Goal: Information Seeking & Learning: Learn about a topic

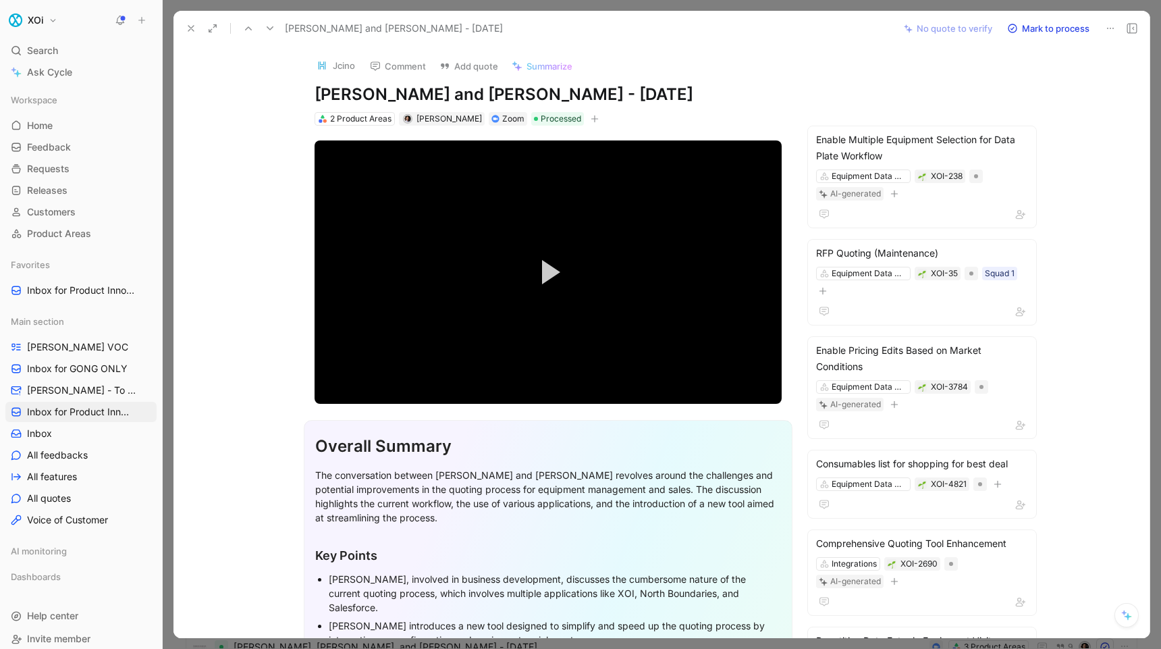
click at [1129, 28] on use at bounding box center [1131, 28] width 9 height 9
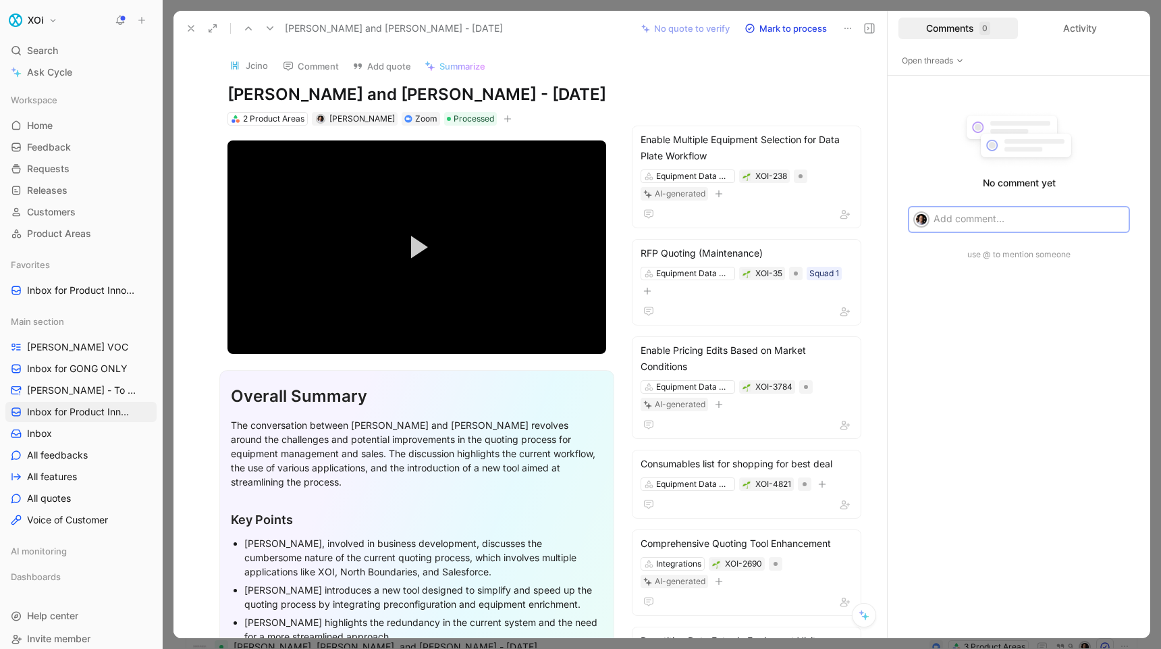
click at [869, 28] on icon at bounding box center [869, 28] width 11 height 11
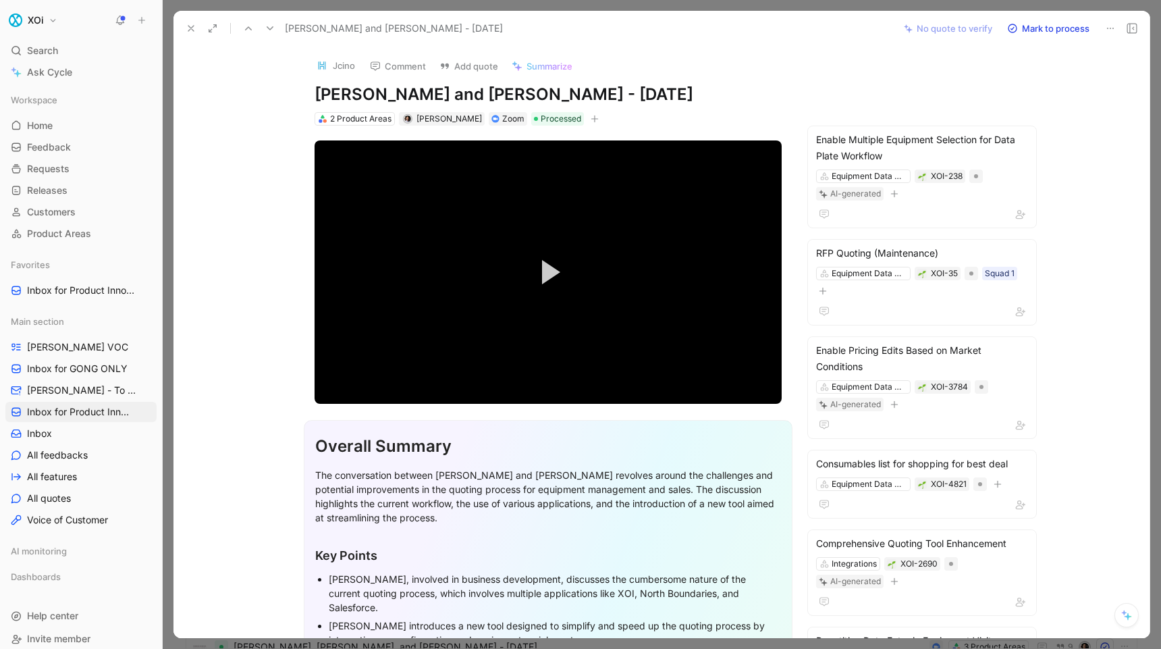
click at [1125, 618] on icon at bounding box center [1126, 614] width 11 height 11
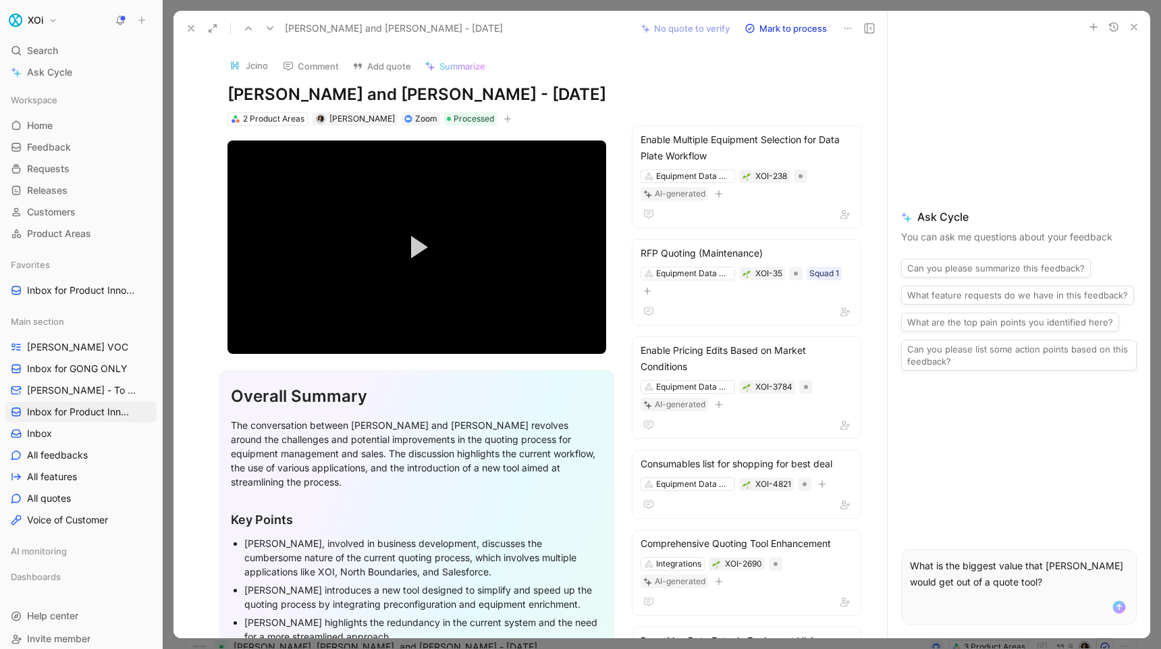
copy p "What is the biggest value that [PERSON_NAME] would get out of a quote tool?"
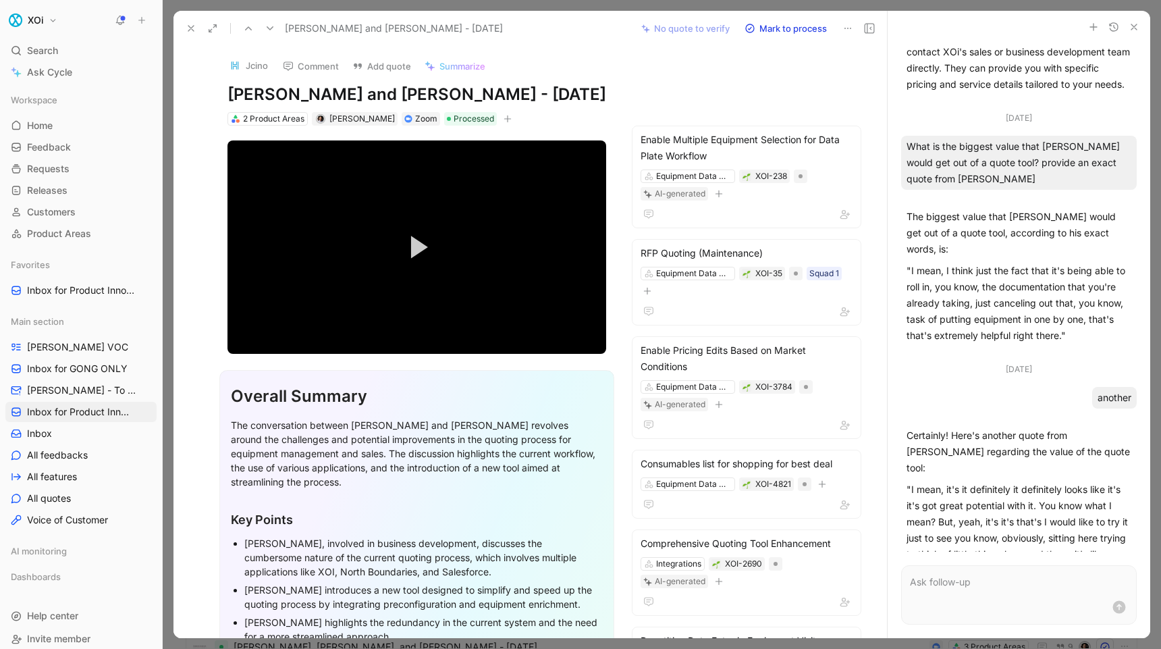
click at [1004, 582] on p at bounding box center [1019, 582] width 218 height 16
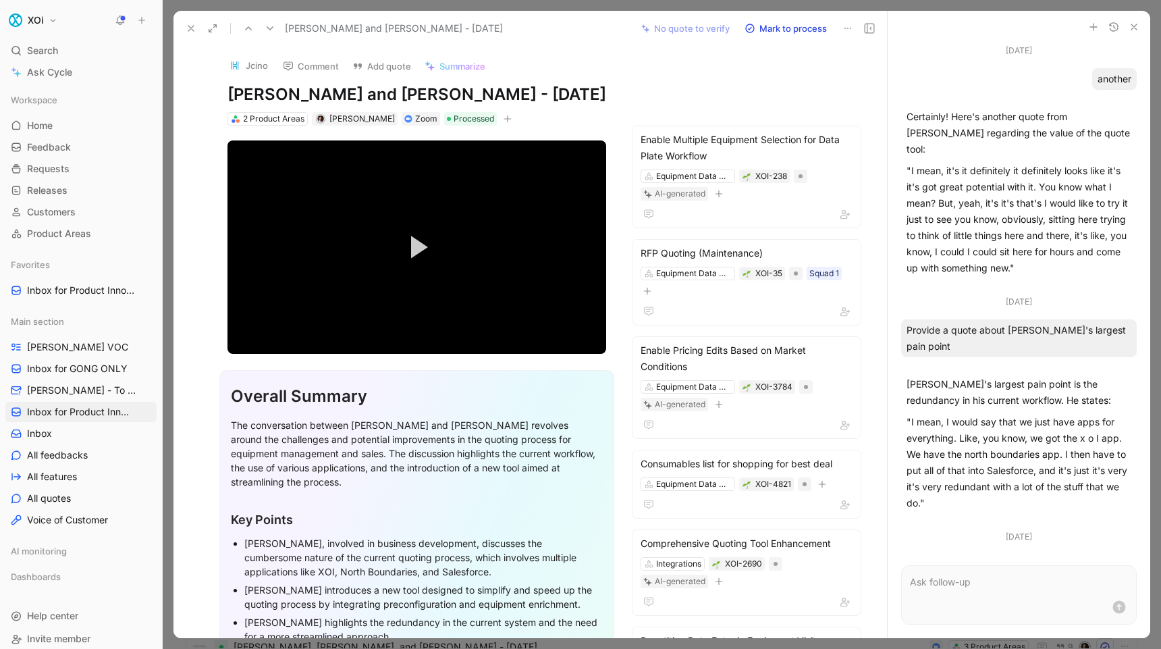
scroll to position [1109, 0]
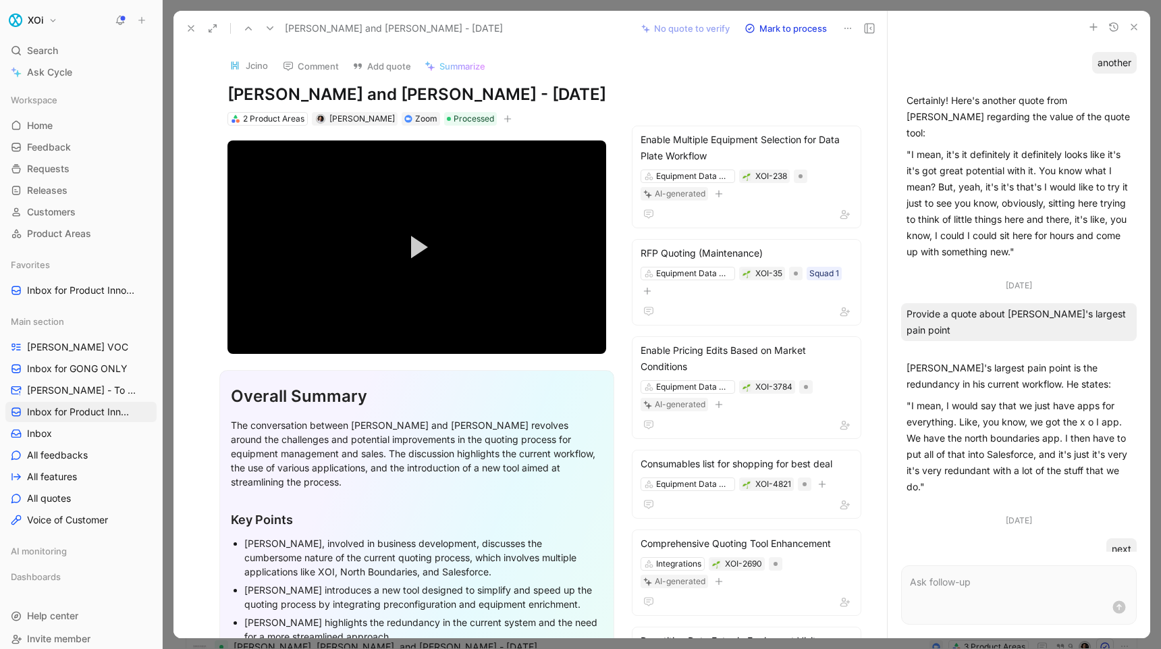
click at [978, 588] on p at bounding box center [1019, 582] width 218 height 16
click at [930, 303] on div "Provide a quote about [PERSON_NAME]'s largest pain point" at bounding box center [1019, 322] width 236 height 38
drag, startPoint x: 930, startPoint y: 266, endPoint x: 1143, endPoint y: 276, distance: 213.5
copy div "Provide a quote about [PERSON_NAME]'s largest pain point"
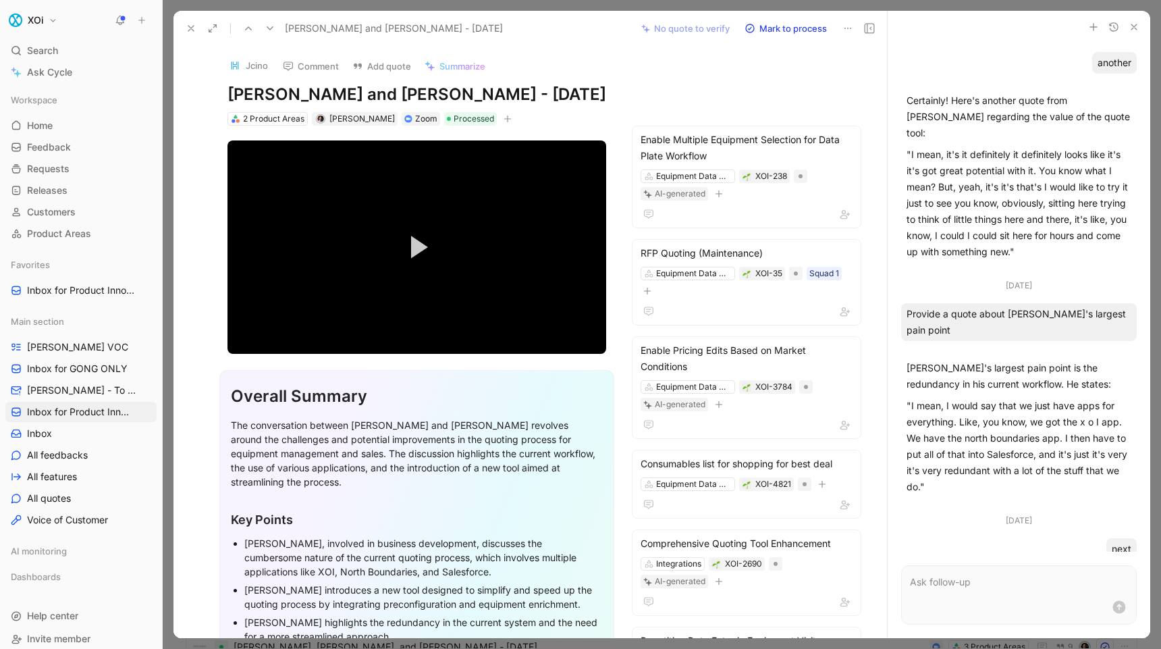
click at [955, 585] on p at bounding box center [1019, 582] width 218 height 16
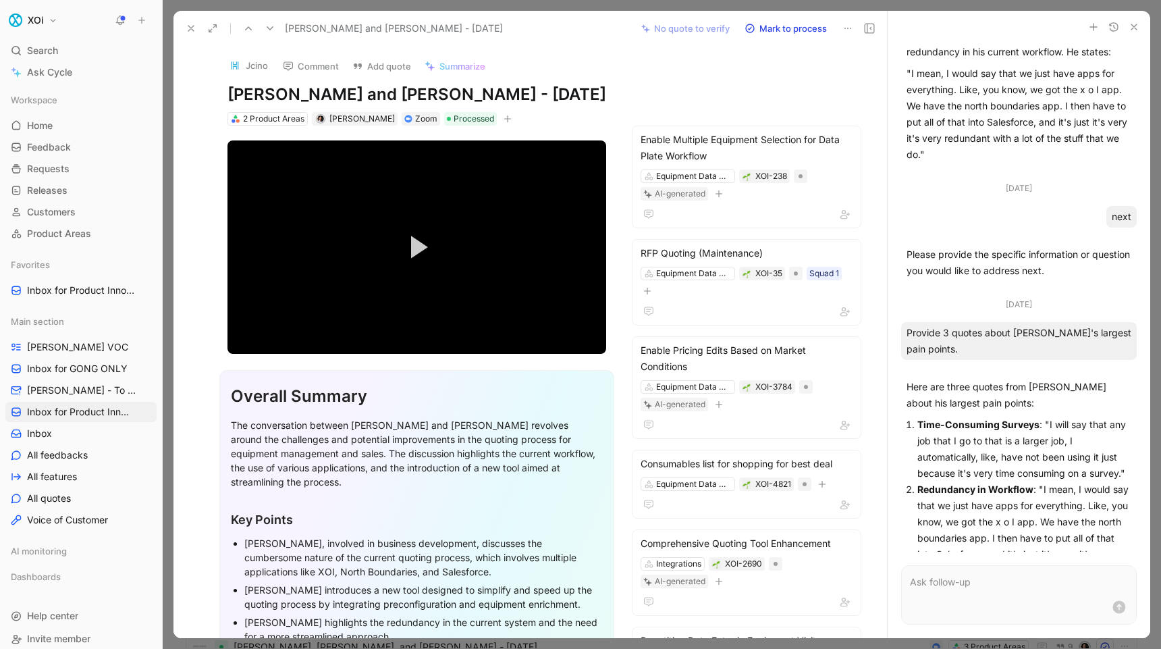
scroll to position [1457, 0]
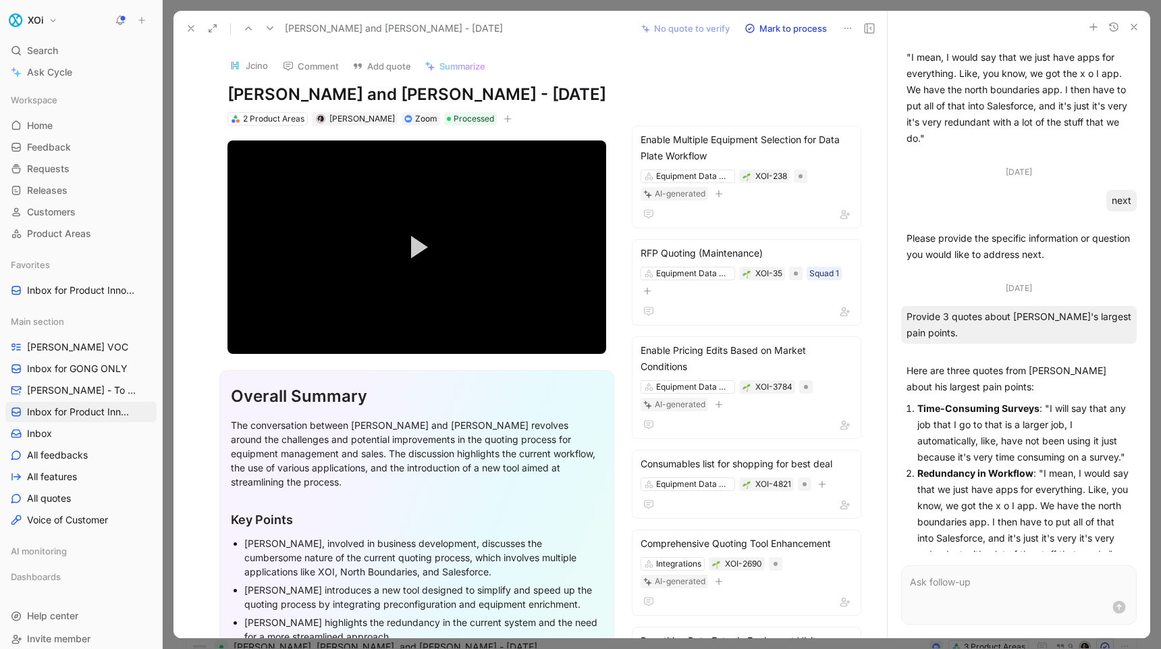
click at [927, 306] on div "Provide 3 quotes about [PERSON_NAME]'s largest pain points." at bounding box center [1019, 325] width 236 height 38
copy div "Provide 3 quotes about [PERSON_NAME]'s largest pain points."
click at [188, 26] on use at bounding box center [190, 28] width 5 height 5
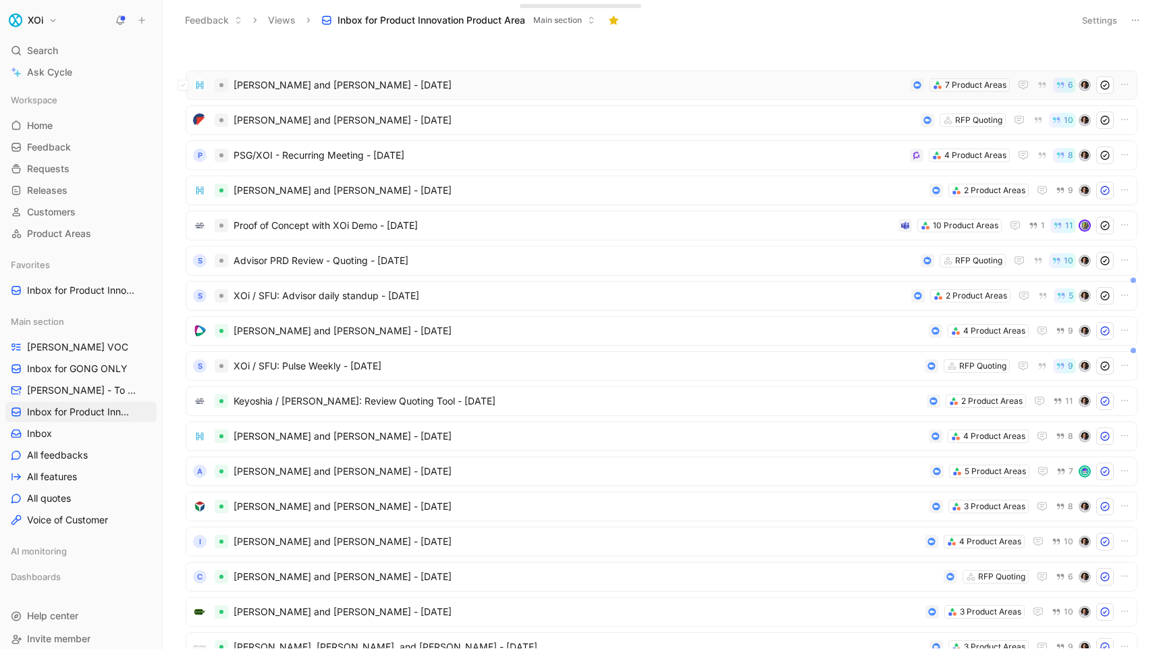
click at [409, 84] on span "[PERSON_NAME] and [PERSON_NAME] - [DATE]" at bounding box center [570, 85] width 672 height 16
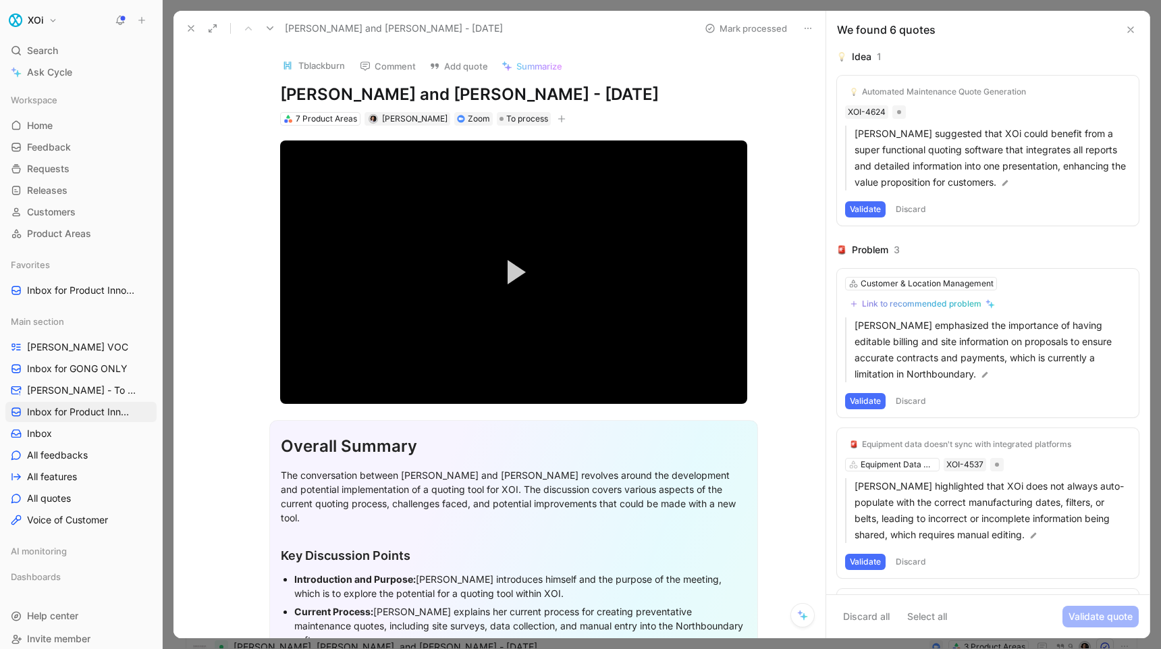
click at [800, 614] on icon at bounding box center [802, 614] width 11 height 11
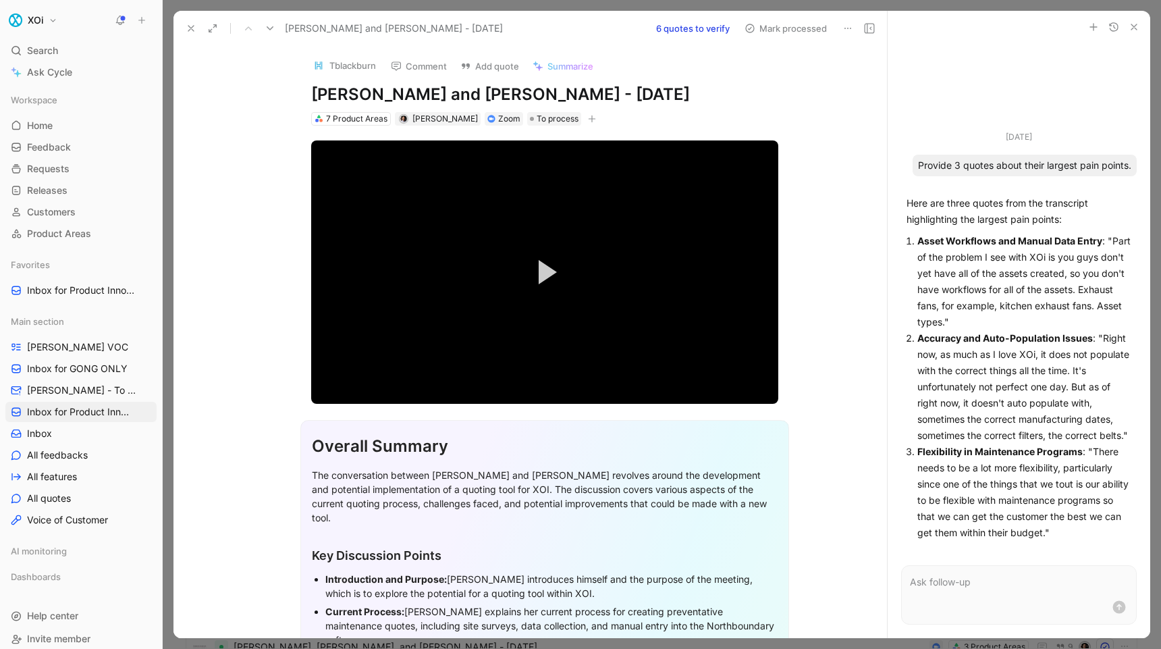
click at [1105, 452] on p "Flexibility in Maintenance Programs : "There needs to be a lot more flexibility…" at bounding box center [1024, 491] width 214 height 97
drag, startPoint x: 1105, startPoint y: 452, endPoint x: 1023, endPoint y: 528, distance: 112.7
click at [1023, 528] on p "Flexibility in Maintenance Programs : "There needs to be a lot more flexibility…" at bounding box center [1024, 491] width 214 height 97
click at [961, 578] on p at bounding box center [1019, 582] width 218 height 16
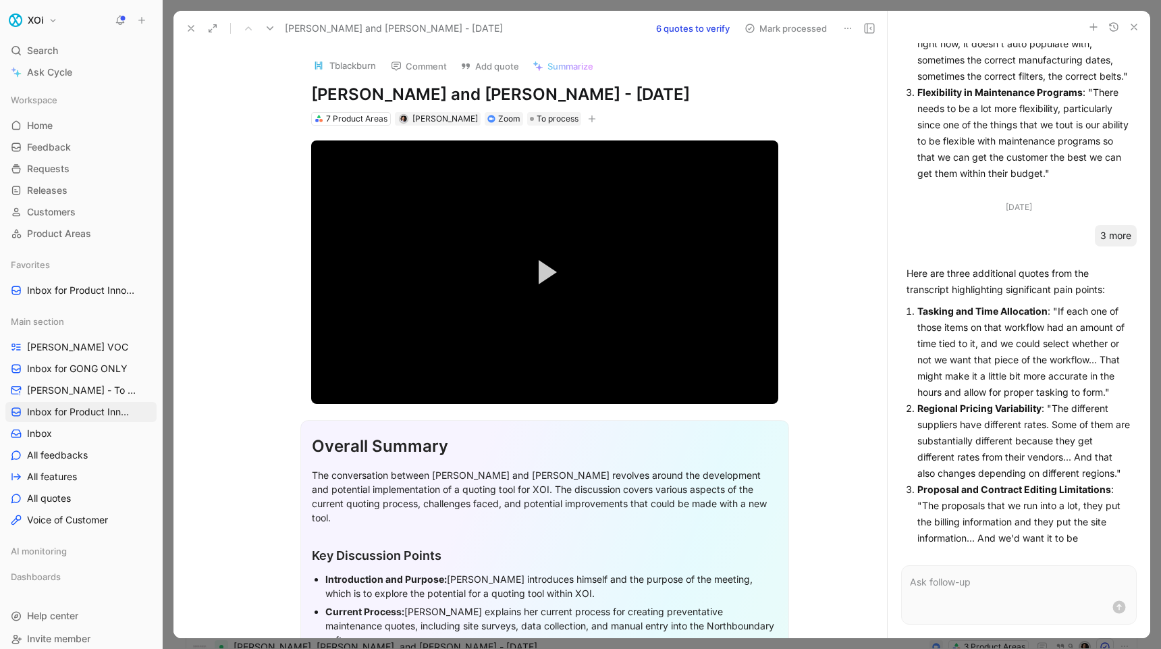
scroll to position [288, 0]
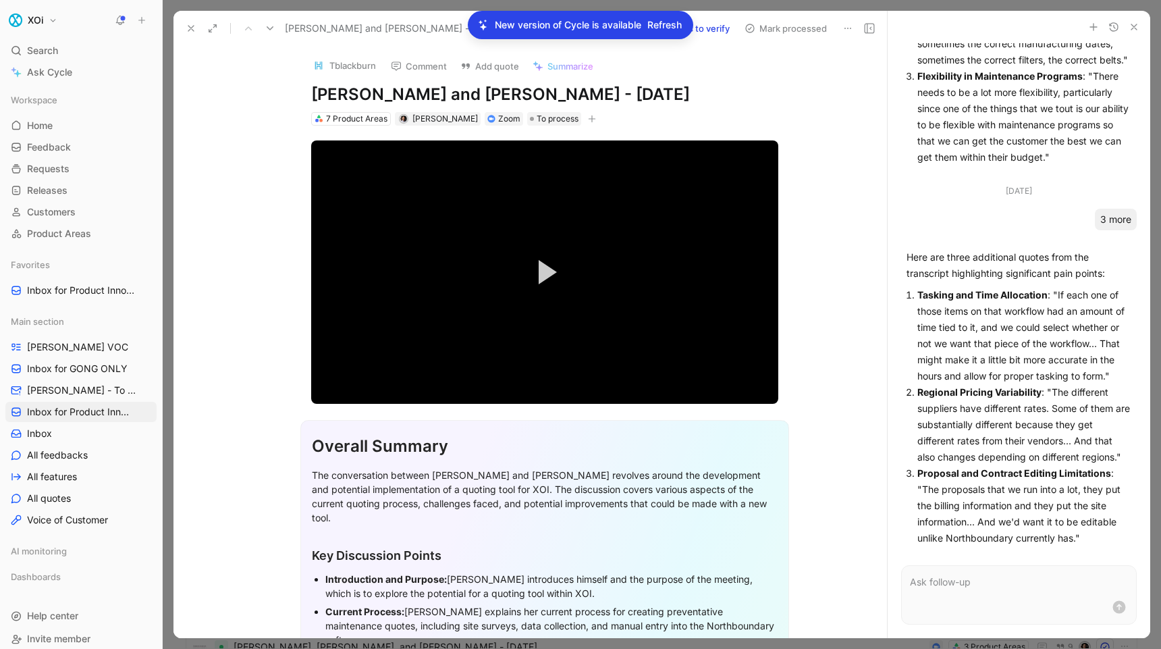
drag, startPoint x: 918, startPoint y: 490, endPoint x: 1081, endPoint y: 537, distance: 169.8
click at [1081, 537] on p "Proposal and Contract Editing Limitations : "The proposals that we run into a l…" at bounding box center [1024, 505] width 214 height 81
copy p ""The proposals that we run into a lot, they put the billing information and the…"
click at [346, 94] on h1 "[PERSON_NAME] and [PERSON_NAME] - [DATE]" at bounding box center [544, 95] width 467 height 22
drag, startPoint x: 346, startPoint y: 94, endPoint x: 383, endPoint y: 94, distance: 36.4
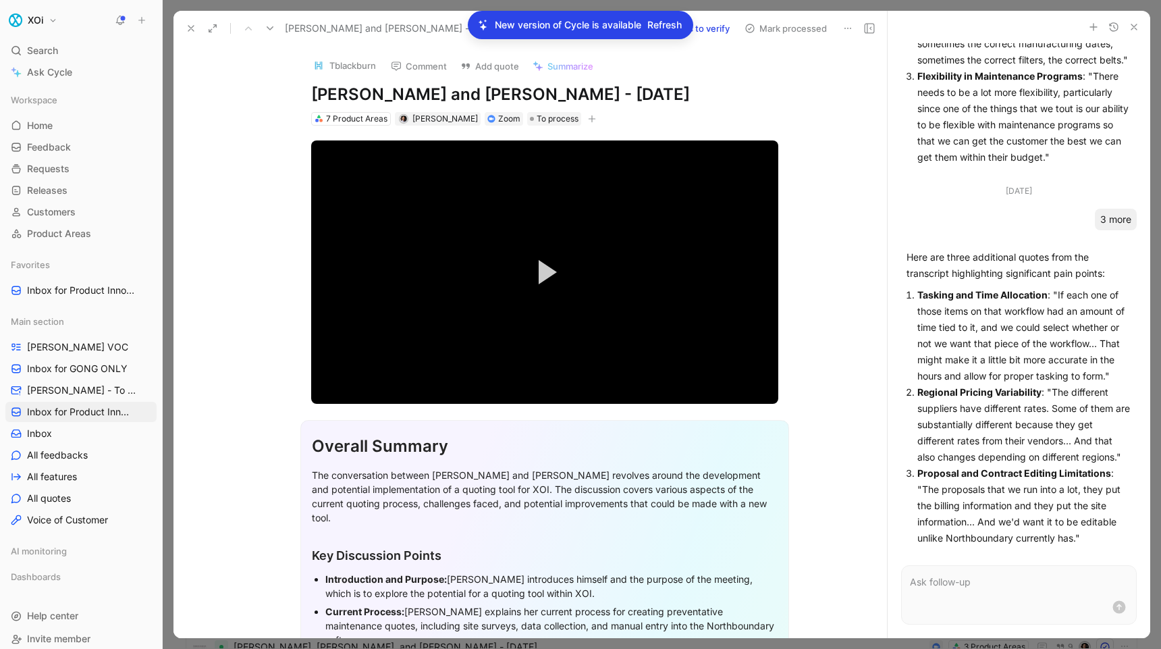
click at [383, 94] on h1 "[PERSON_NAME] and [PERSON_NAME] - [DATE]" at bounding box center [544, 95] width 467 height 22
copy h1 "[PERSON_NAME]"
click at [192, 26] on use at bounding box center [190, 28] width 5 height 5
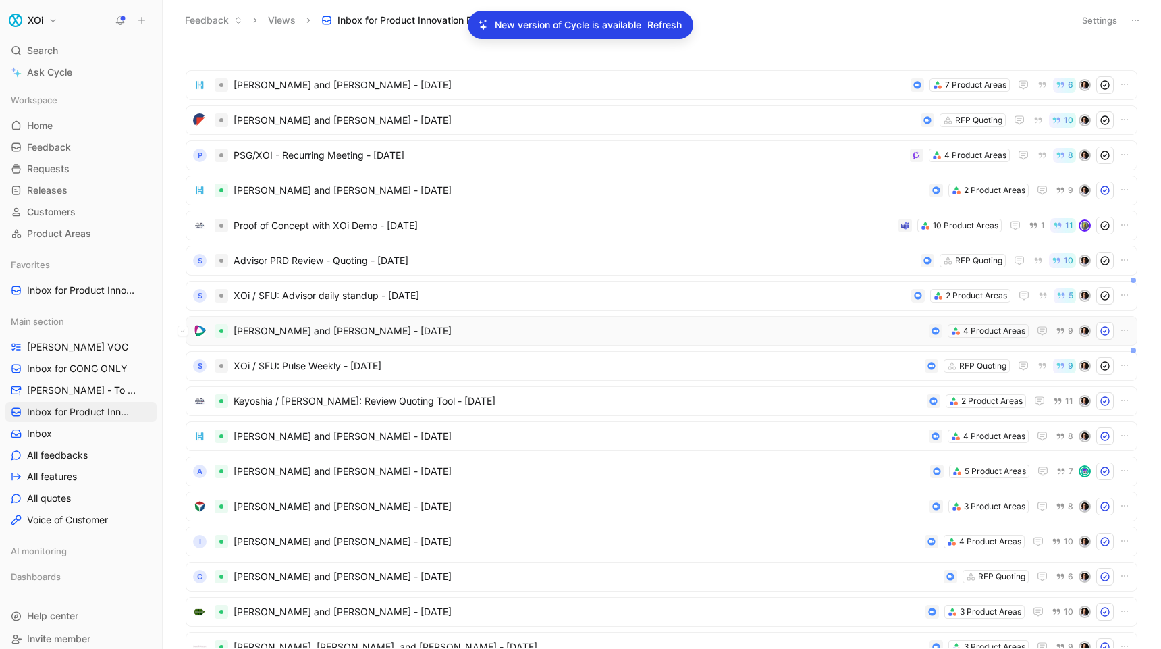
click at [316, 331] on span "[PERSON_NAME] and [PERSON_NAME] - [DATE]" at bounding box center [579, 331] width 690 height 16
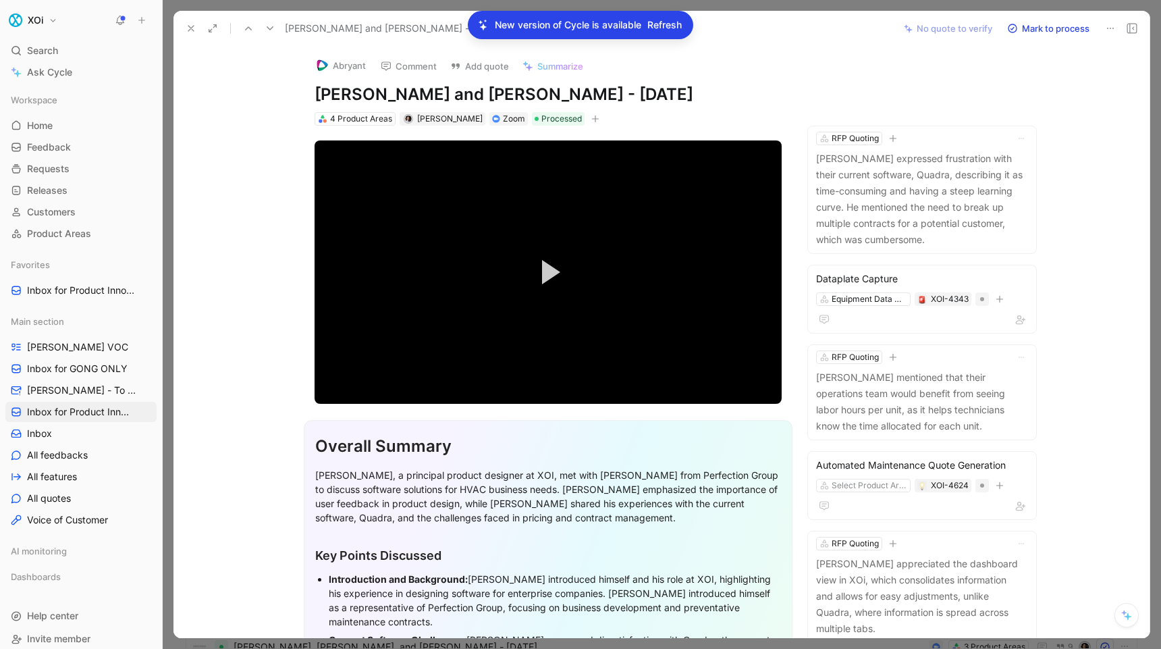
click at [1129, 614] on icon at bounding box center [1126, 614] width 11 height 11
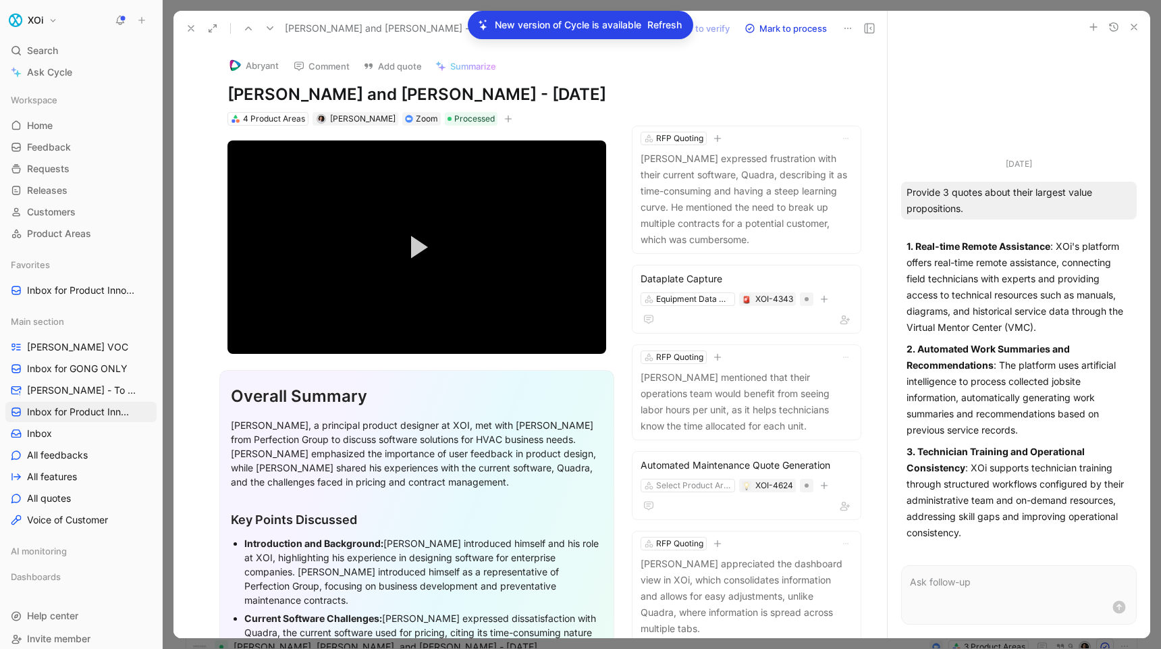
click at [958, 580] on p at bounding box center [1019, 582] width 218 height 16
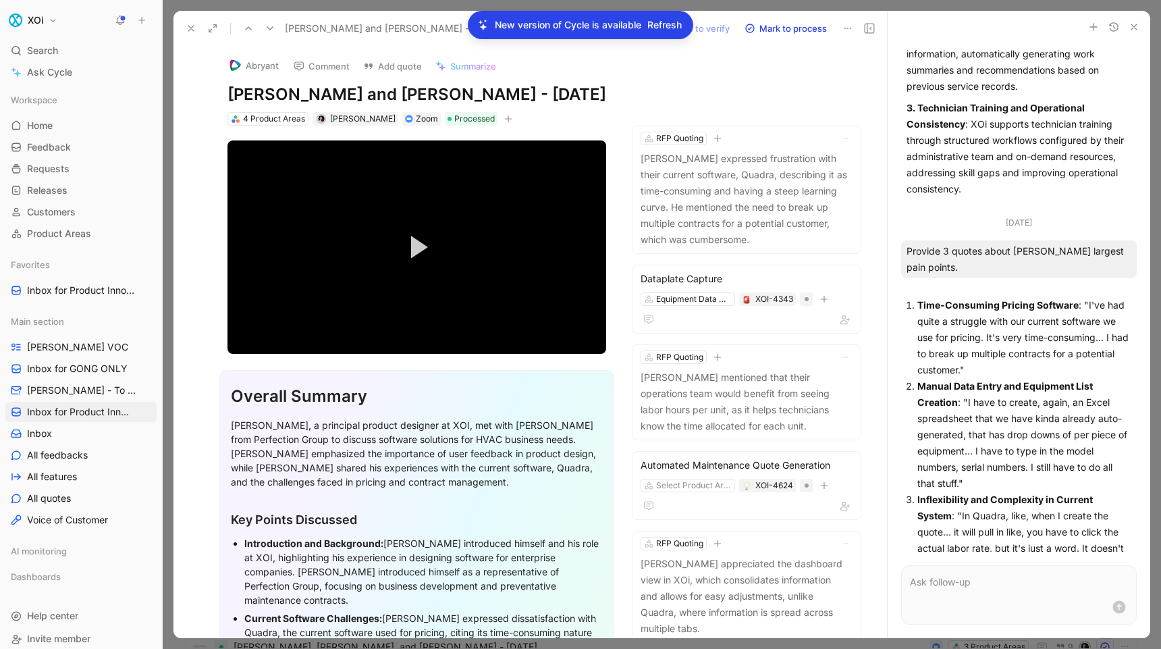
scroll to position [237, 0]
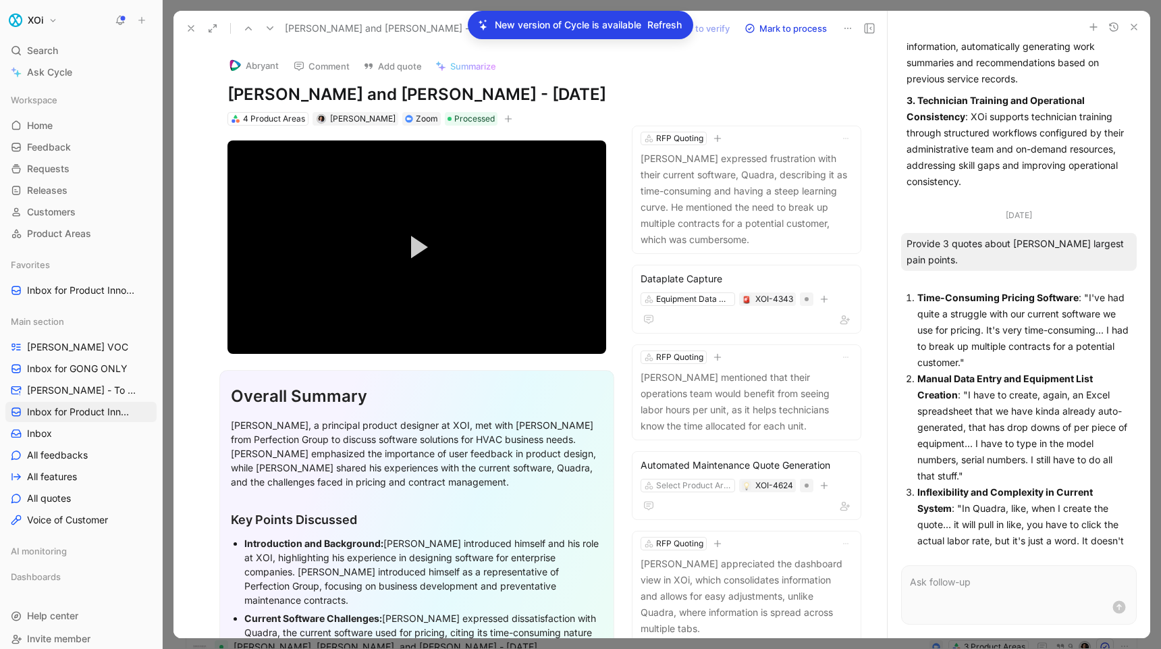
click at [921, 239] on div "Provide 3 quotes about [PERSON_NAME] largest pain points." at bounding box center [1019, 252] width 236 height 38
click at [923, 247] on div "Provide 3 quotes about [PERSON_NAME] largest pain points." at bounding box center [1019, 252] width 236 height 38
drag, startPoint x: 954, startPoint y: 261, endPoint x: 902, endPoint y: 244, distance: 55.3
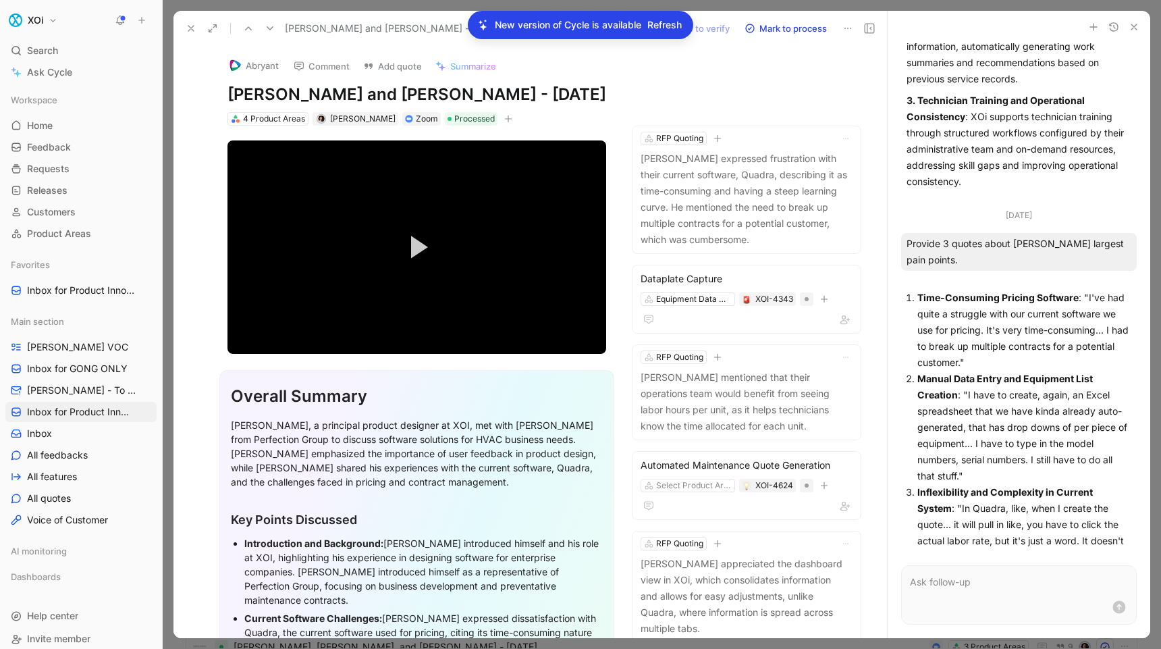
click at [902, 244] on div "Provide 3 quotes about [PERSON_NAME] largest pain points." at bounding box center [1019, 252] width 236 height 38
copy div "Provide 3 quotes about [PERSON_NAME] largest pain points."
click at [953, 578] on p at bounding box center [1019, 582] width 218 height 16
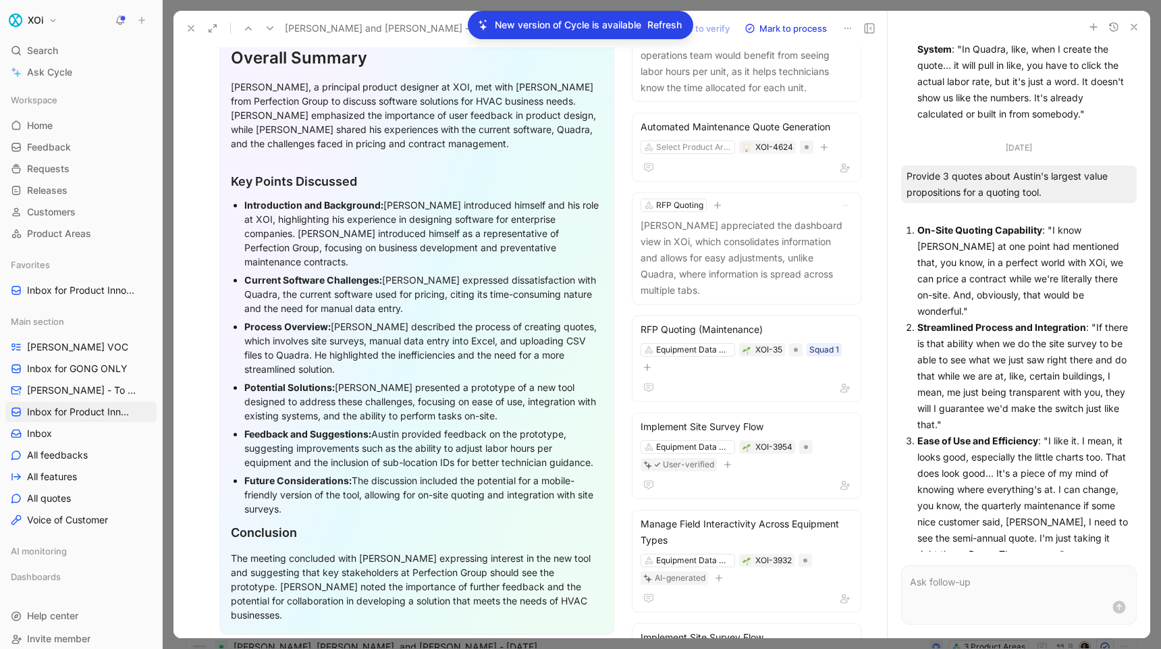
scroll to position [342, 0]
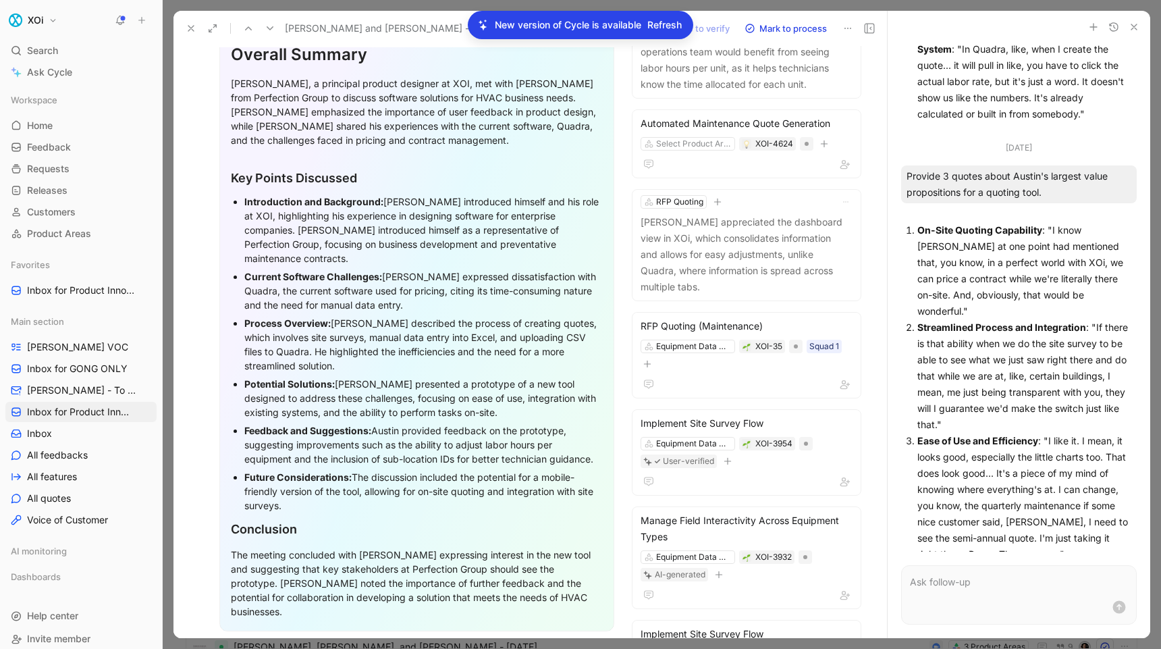
click at [992, 584] on p at bounding box center [1019, 582] width 218 height 16
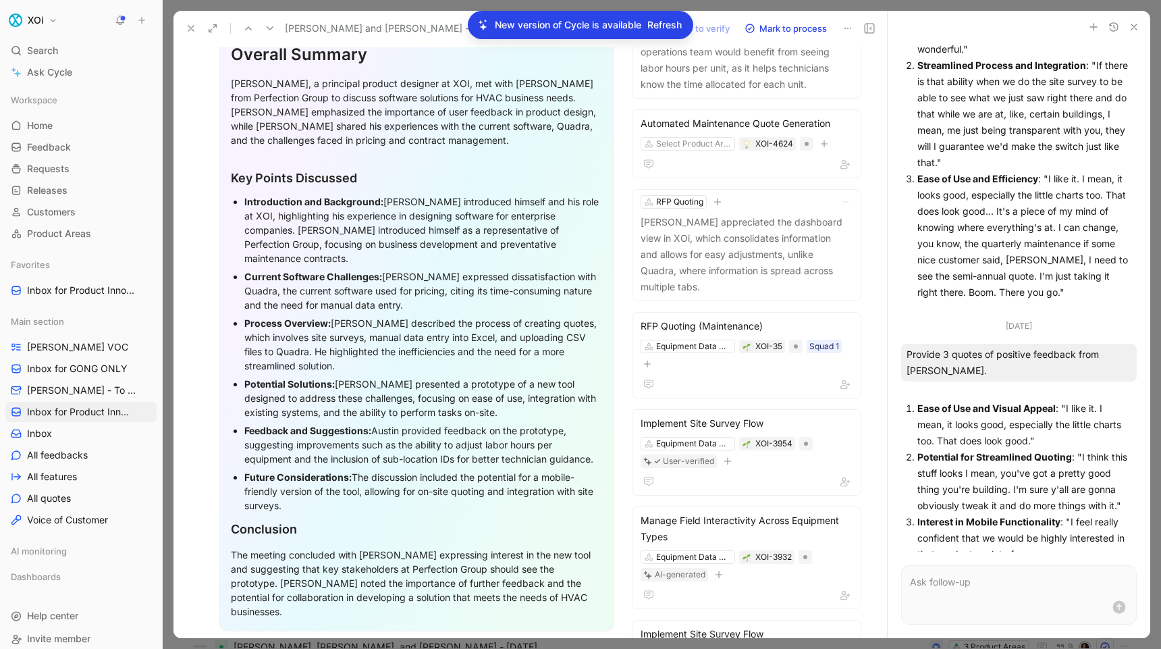
scroll to position [974, 0]
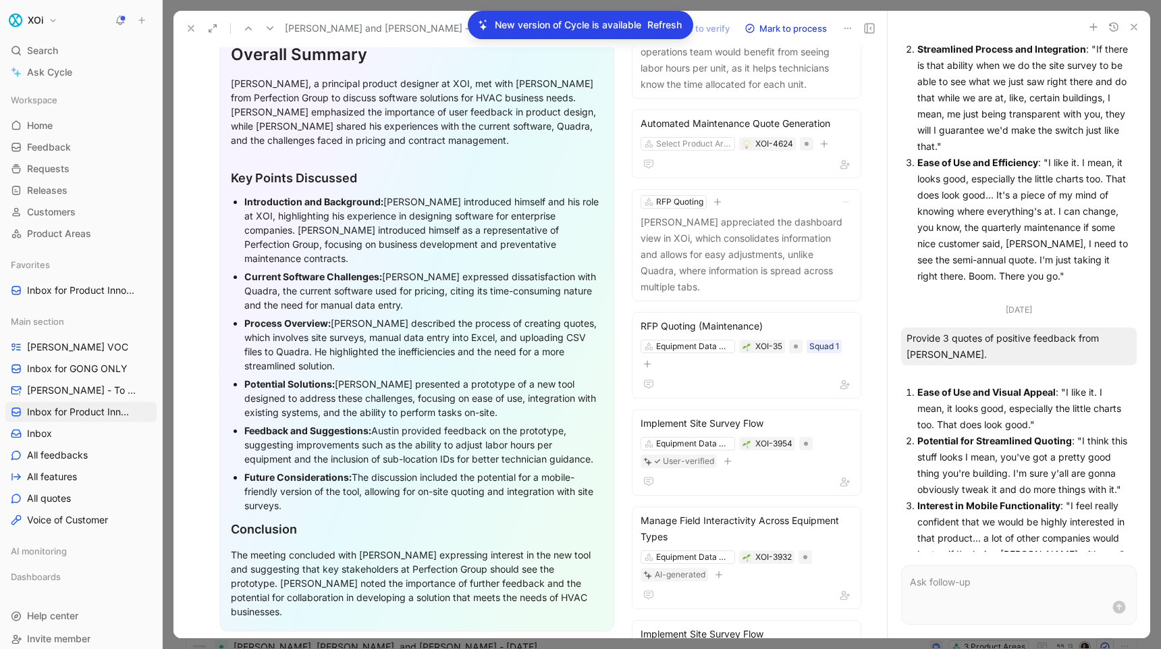
drag, startPoint x: 1069, startPoint y: 489, endPoint x: 1066, endPoint y: 535, distance: 45.3
click at [1066, 535] on p "Interest in Mobile Functionality : "I feel really confident that we would be hi…" at bounding box center [1024, 529] width 214 height 65
copy p "I feel really confident that we would be highly interested in that product... a…"
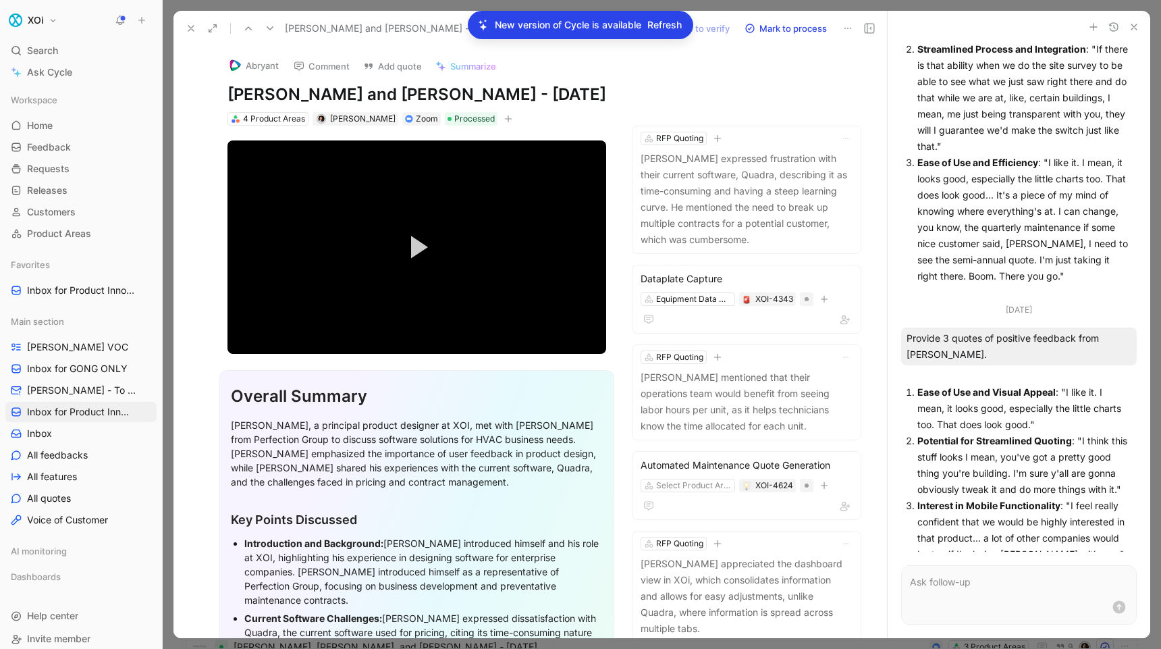
click at [246, 97] on h1 "[PERSON_NAME] and [PERSON_NAME] - [DATE]" at bounding box center [416, 95] width 379 height 22
drag, startPoint x: 246, startPoint y: 97, endPoint x: 293, endPoint y: 101, distance: 47.5
click at [293, 101] on h1 "[PERSON_NAME] and [PERSON_NAME] - [DATE]" at bounding box center [416, 95] width 379 height 22
copy h1 "[PERSON_NAME]"
click at [192, 26] on use at bounding box center [190, 28] width 5 height 5
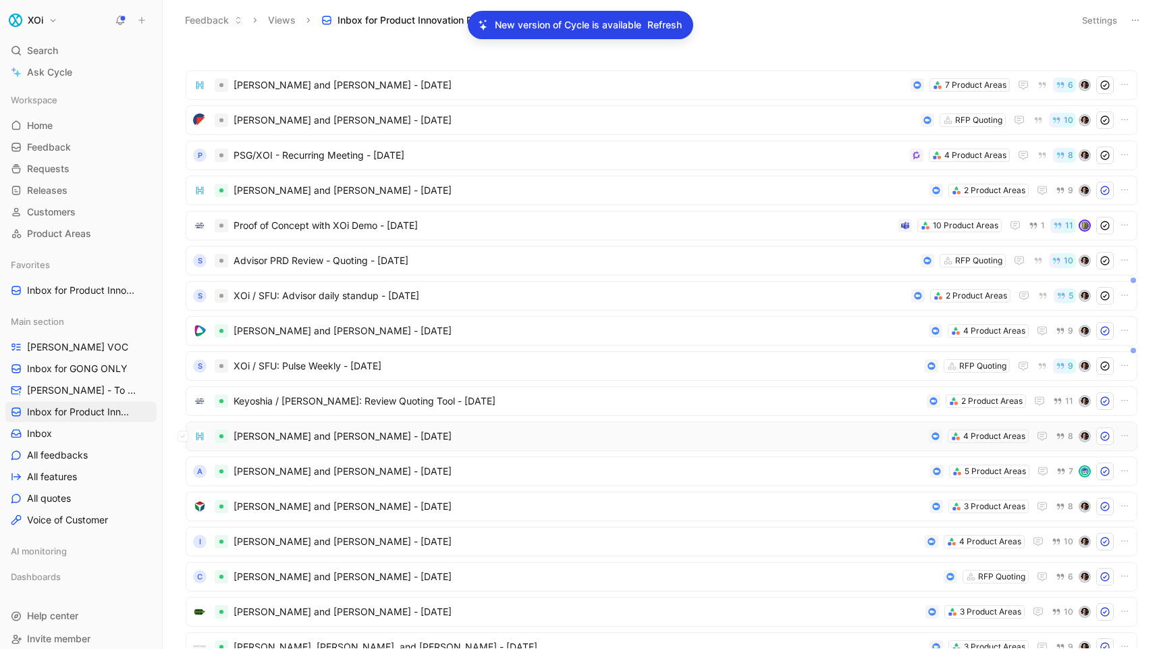
click at [292, 435] on span "[PERSON_NAME] and [PERSON_NAME] - [DATE]" at bounding box center [579, 436] width 690 height 16
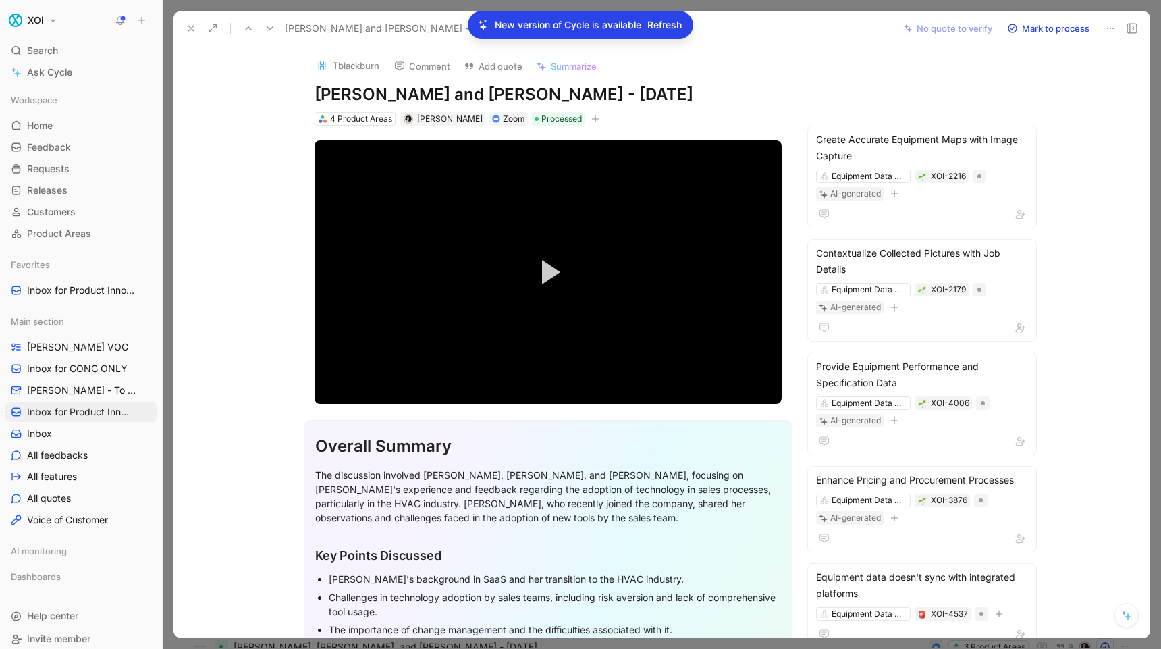
click at [1128, 616] on icon at bounding box center [1127, 616] width 7 height 7
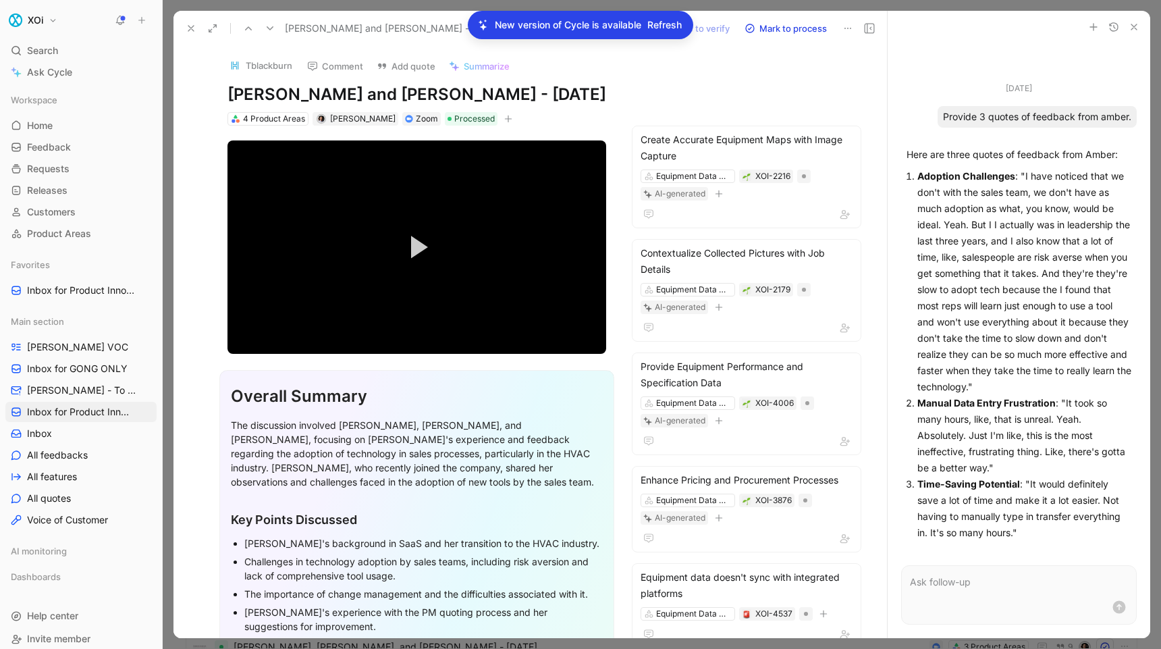
drag, startPoint x: 1028, startPoint y: 483, endPoint x: 1016, endPoint y: 533, distance: 50.7
click at [1016, 533] on p "Time-Saving Potential : "It would definitely save a lot of time and make it a l…" at bounding box center [1024, 508] width 214 height 65
copy p "It would definitely save a lot of time and make it a lot easier. Not having to …"
click at [256, 95] on h1 "[PERSON_NAME] and [PERSON_NAME] - [DATE]" at bounding box center [416, 95] width 379 height 22
drag, startPoint x: 256, startPoint y: 95, endPoint x: 315, endPoint y: 97, distance: 58.1
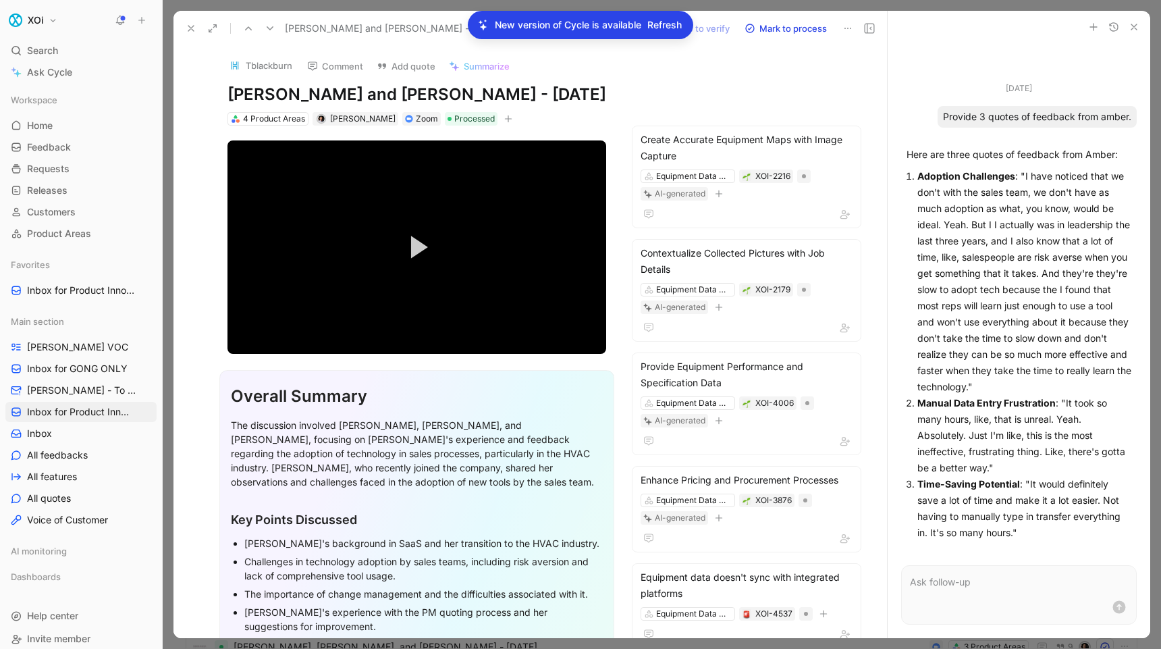
click at [315, 97] on h1 "[PERSON_NAME] and [PERSON_NAME] - [DATE]" at bounding box center [416, 95] width 379 height 22
copy h1 "[PERSON_NAME]"
click at [192, 30] on icon at bounding box center [191, 28] width 11 height 11
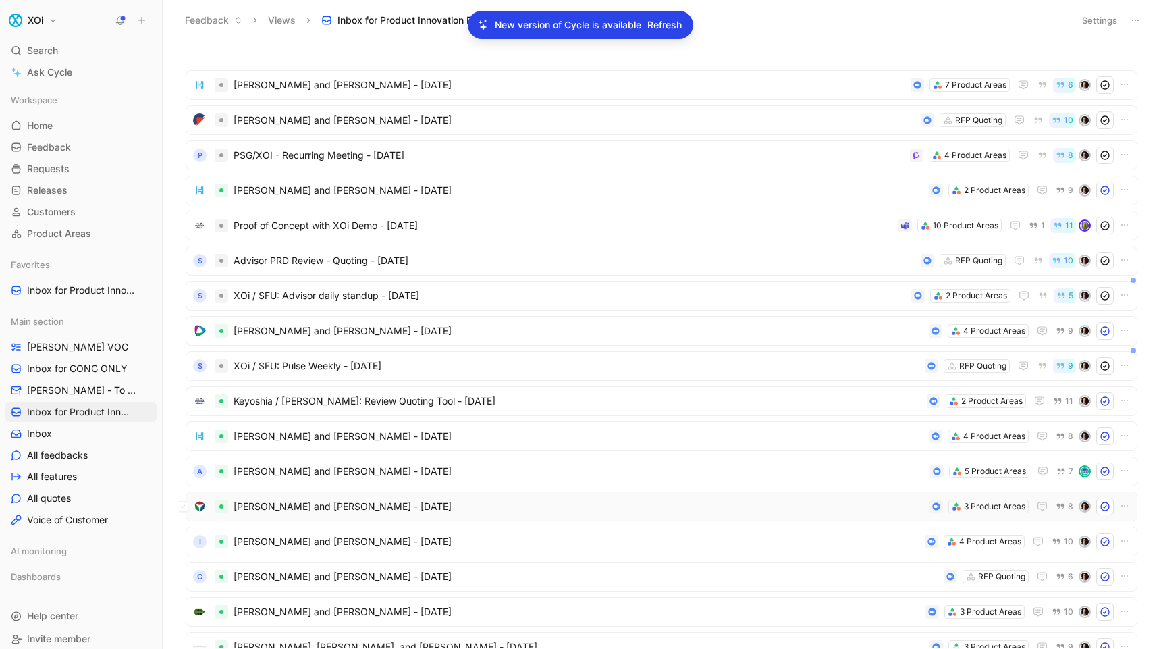
click at [323, 504] on span "[PERSON_NAME] and [PERSON_NAME] - [DATE]" at bounding box center [579, 506] width 690 height 16
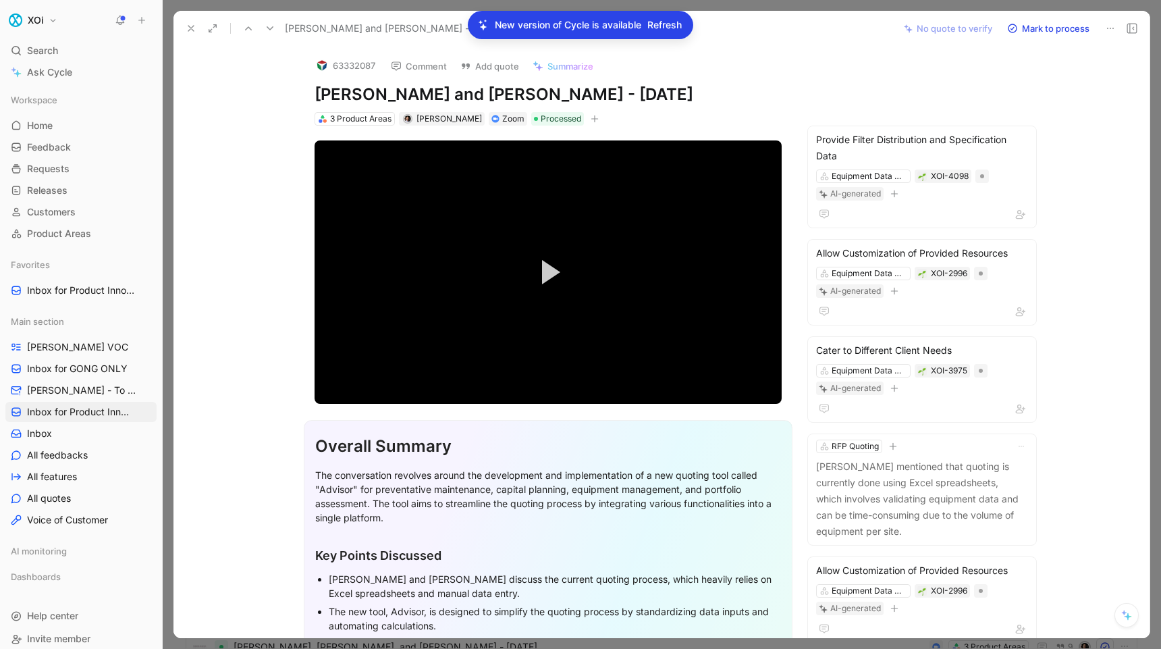
click at [1123, 614] on icon at bounding box center [1126, 614] width 11 height 11
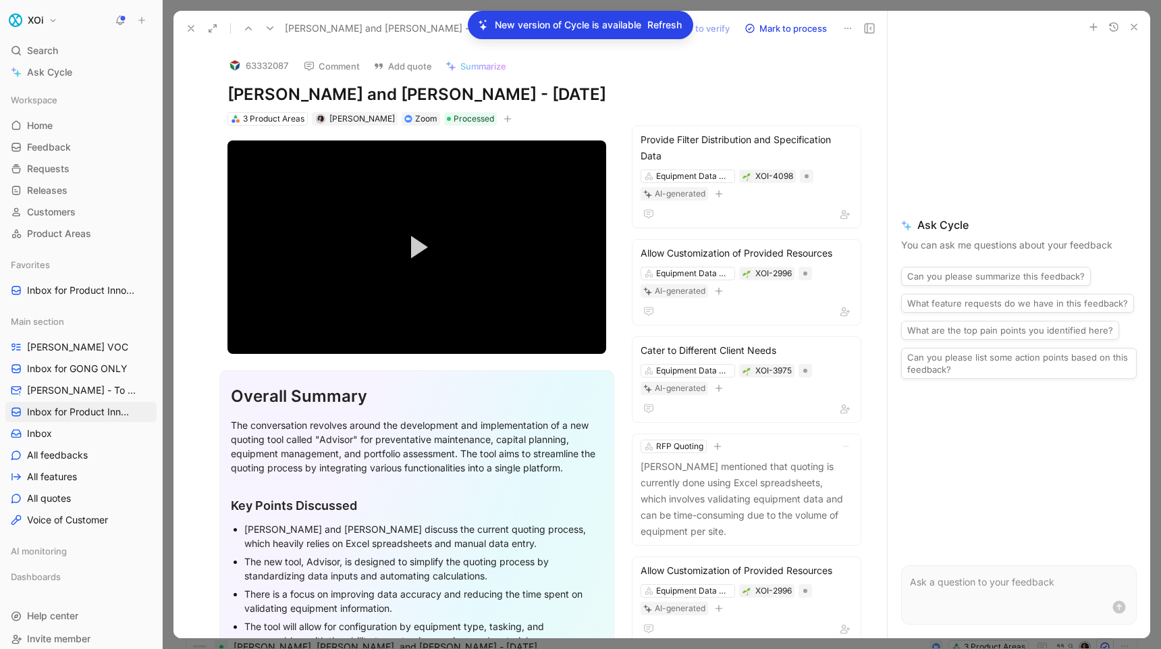
click at [971, 328] on button "What are the top pain points you identified here?" at bounding box center [1010, 330] width 218 height 19
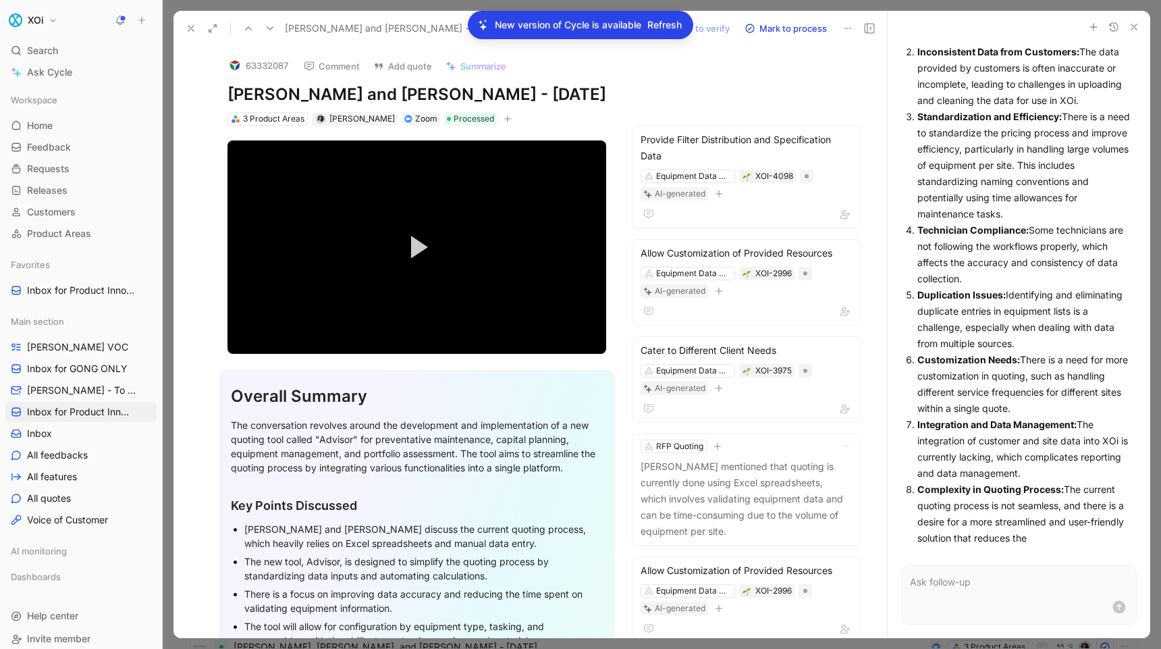
scroll to position [183, 0]
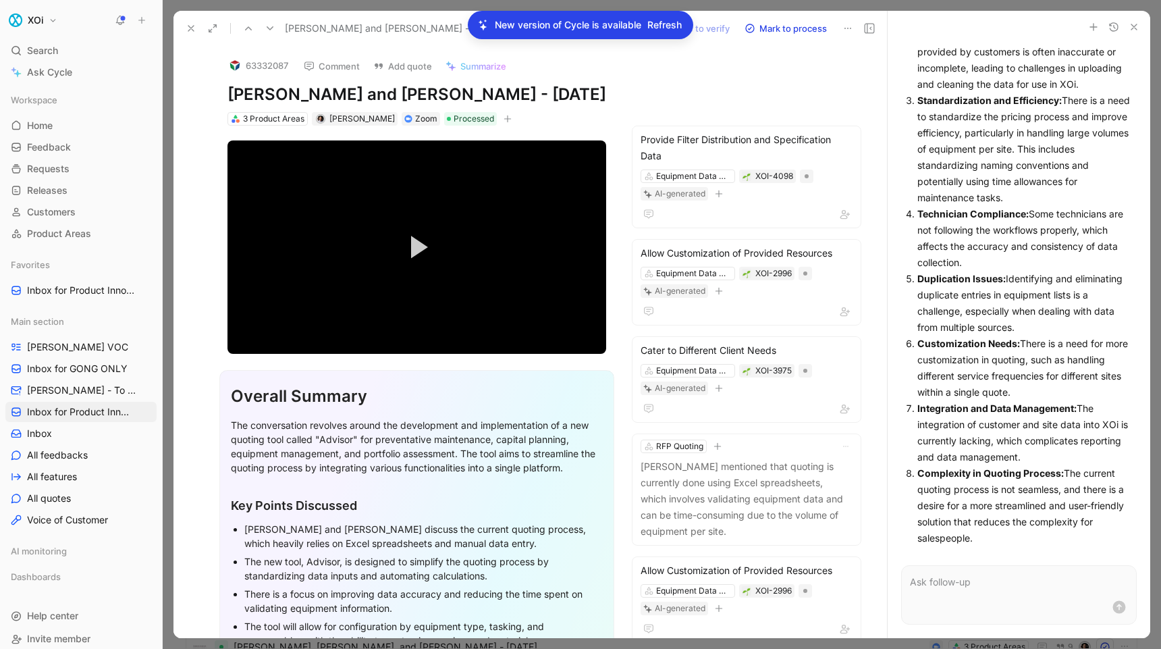
click at [981, 578] on p at bounding box center [1019, 582] width 218 height 16
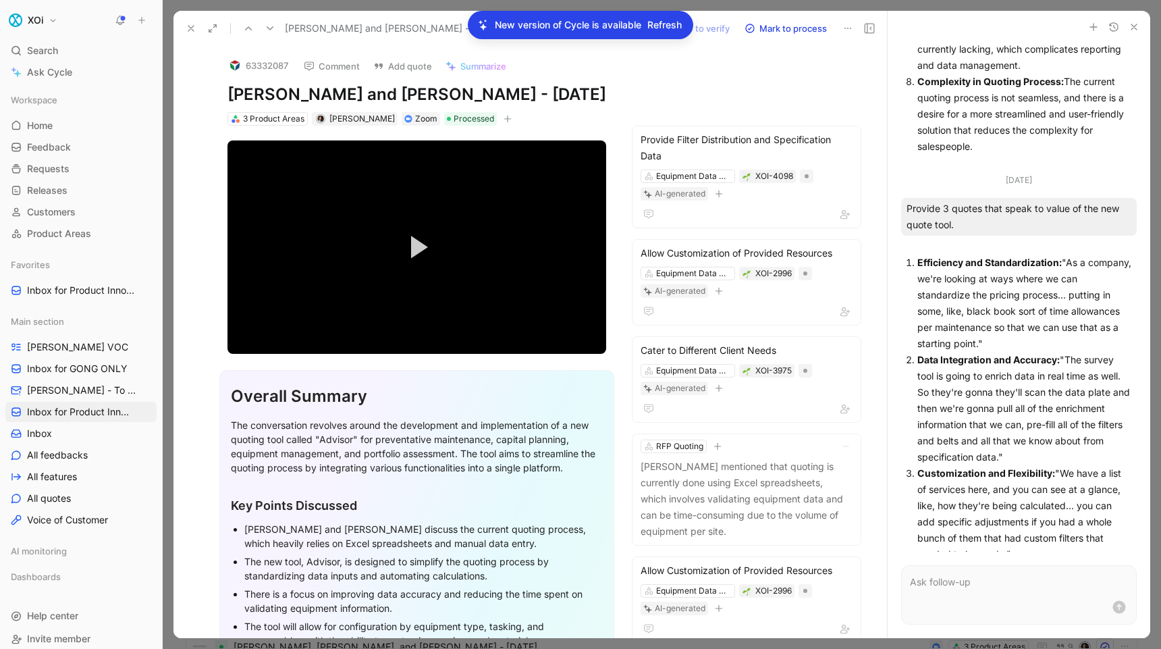
scroll to position [591, 0]
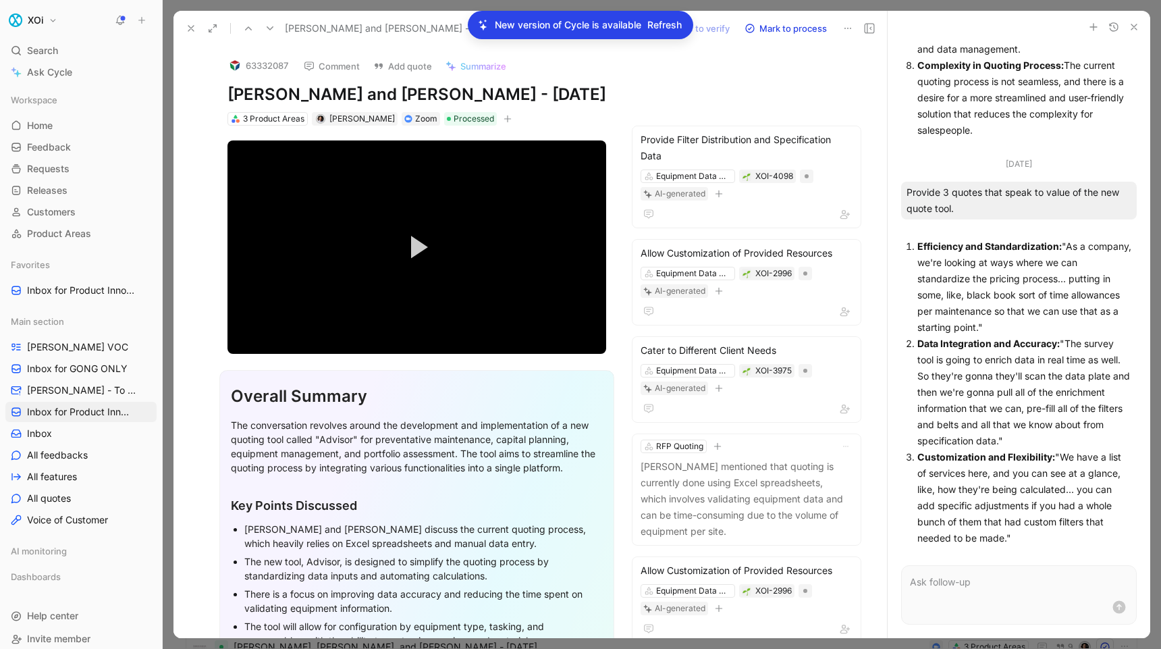
click at [190, 24] on icon at bounding box center [191, 28] width 11 height 11
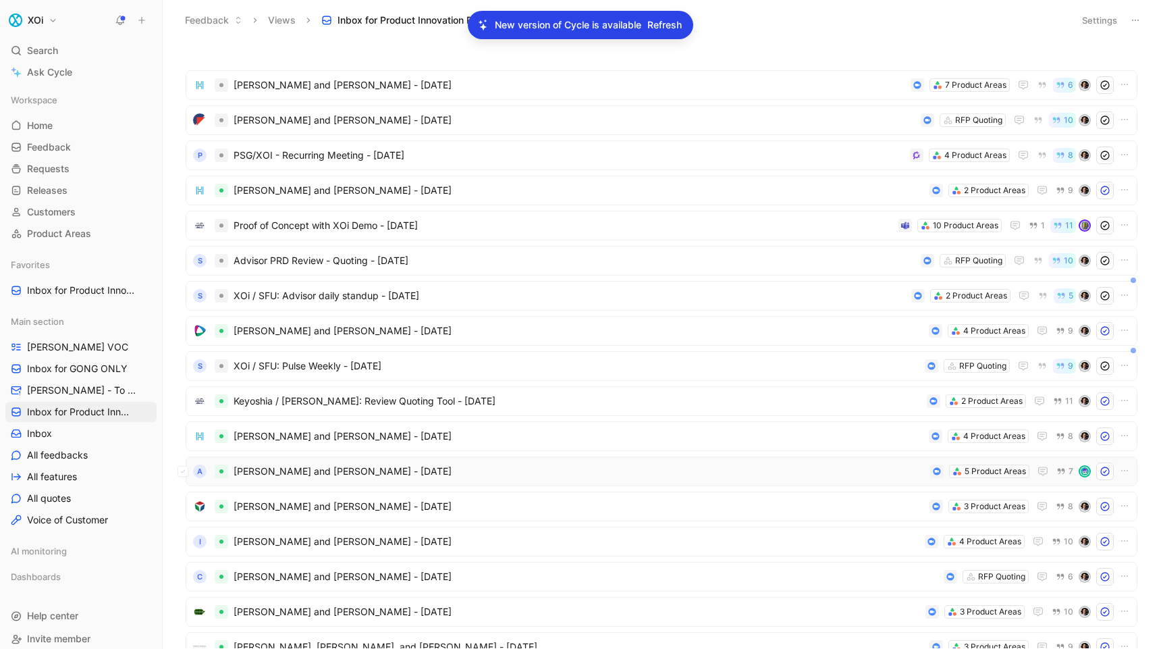
click at [312, 472] on span "[PERSON_NAME] and [PERSON_NAME] - [DATE]" at bounding box center [579, 471] width 691 height 16
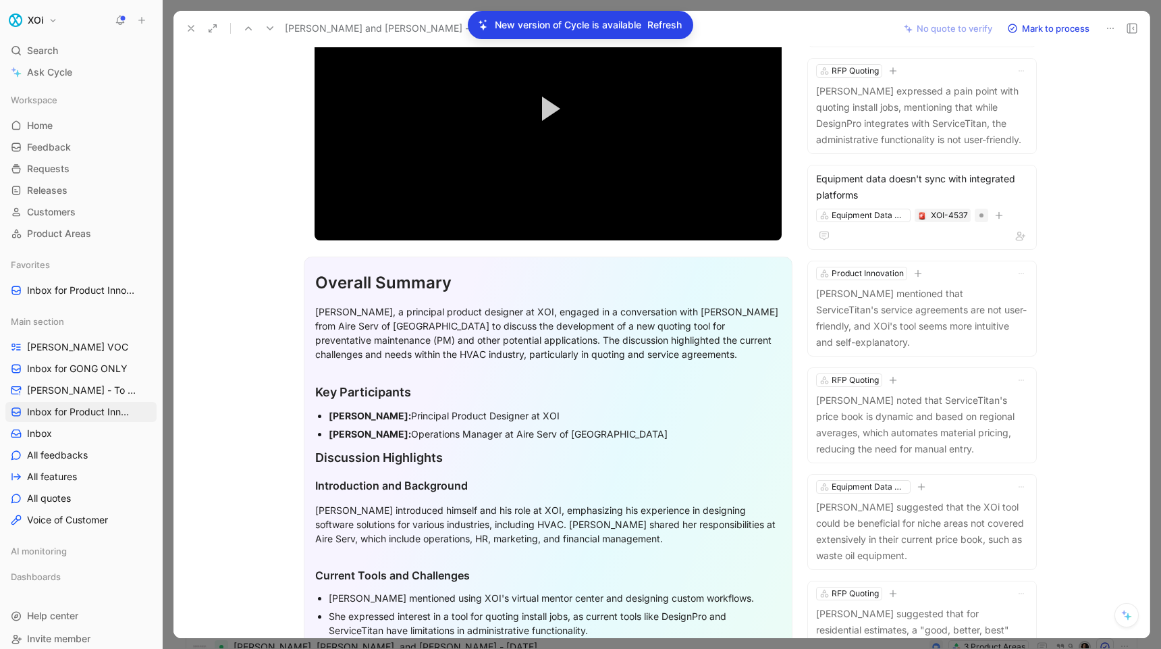
scroll to position [156, 0]
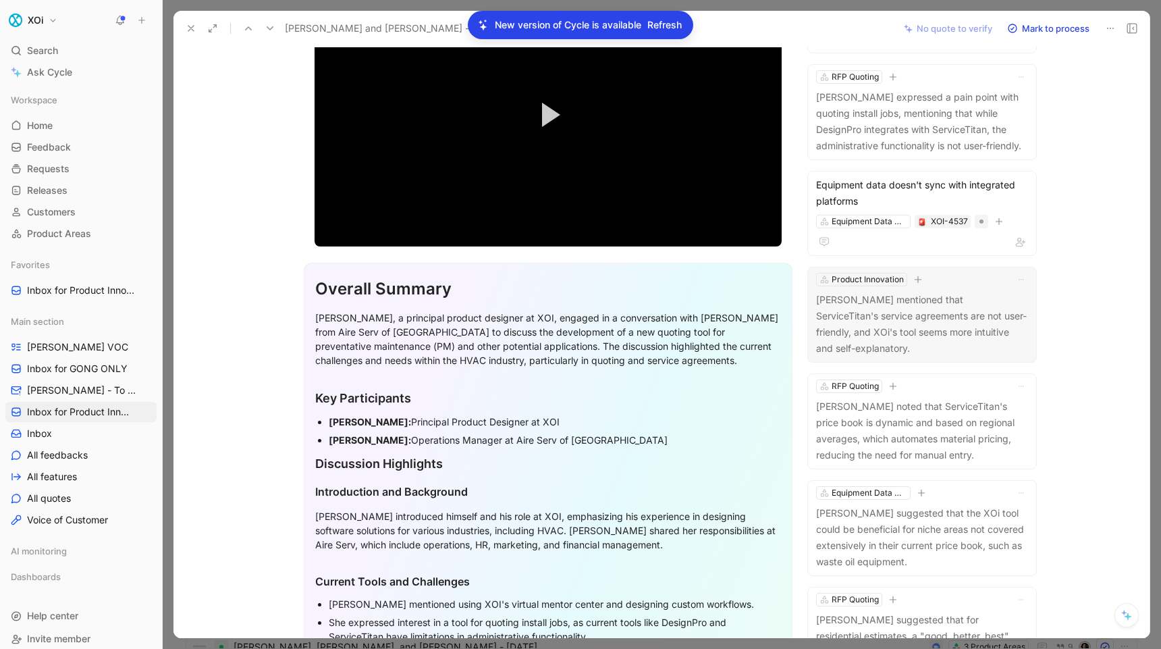
click at [925, 316] on p "[PERSON_NAME] mentioned that ServiceTitan's service agreements are not user-fri…" at bounding box center [922, 324] width 212 height 65
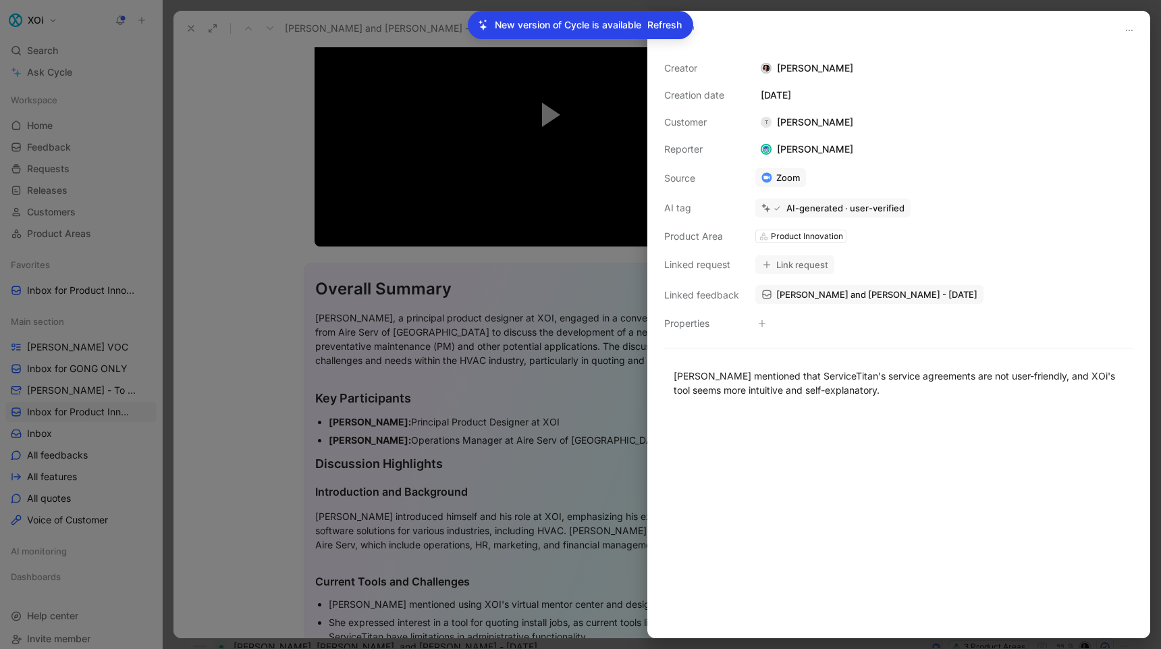
click at [800, 405] on div "[PERSON_NAME] mentioned that ServiceTitan's service agreements are not user-fri…" at bounding box center [898, 383] width 501 height 58
click at [621, 395] on div at bounding box center [580, 324] width 1161 height 649
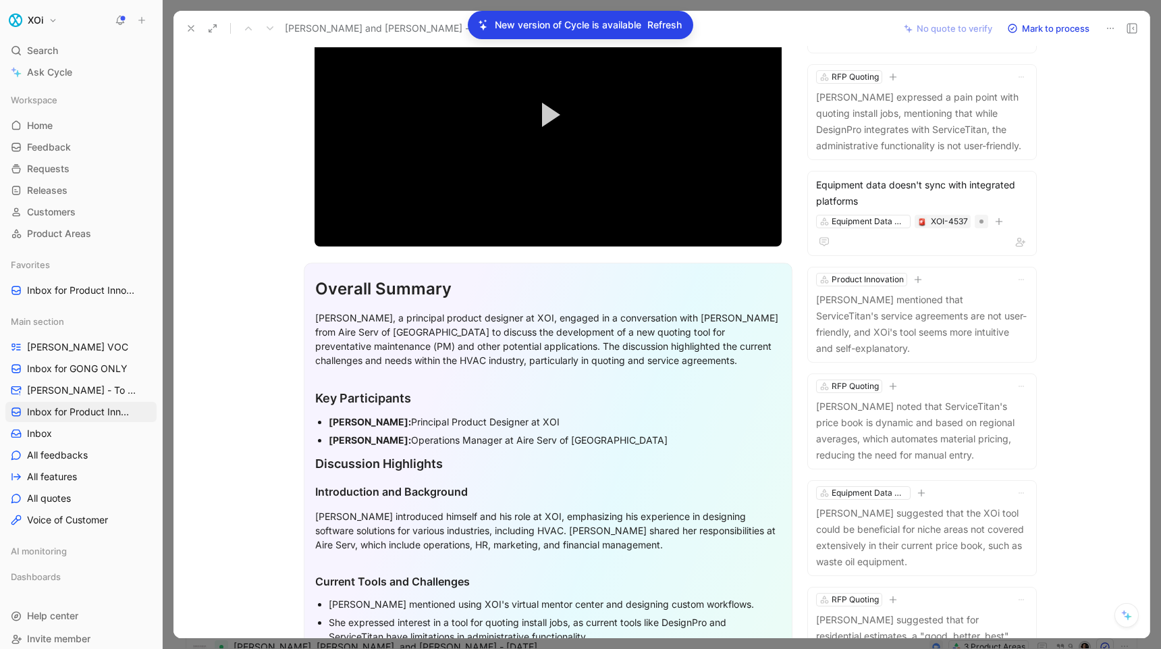
click at [1131, 611] on icon at bounding box center [1126, 614] width 11 height 11
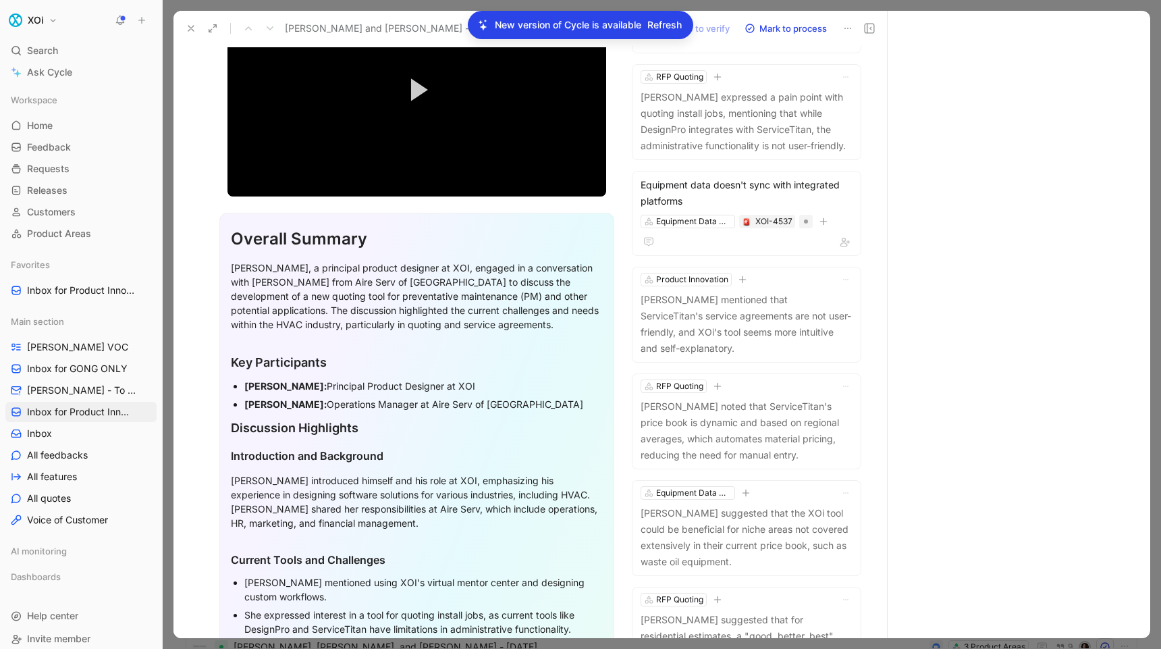
scroll to position [178, 0]
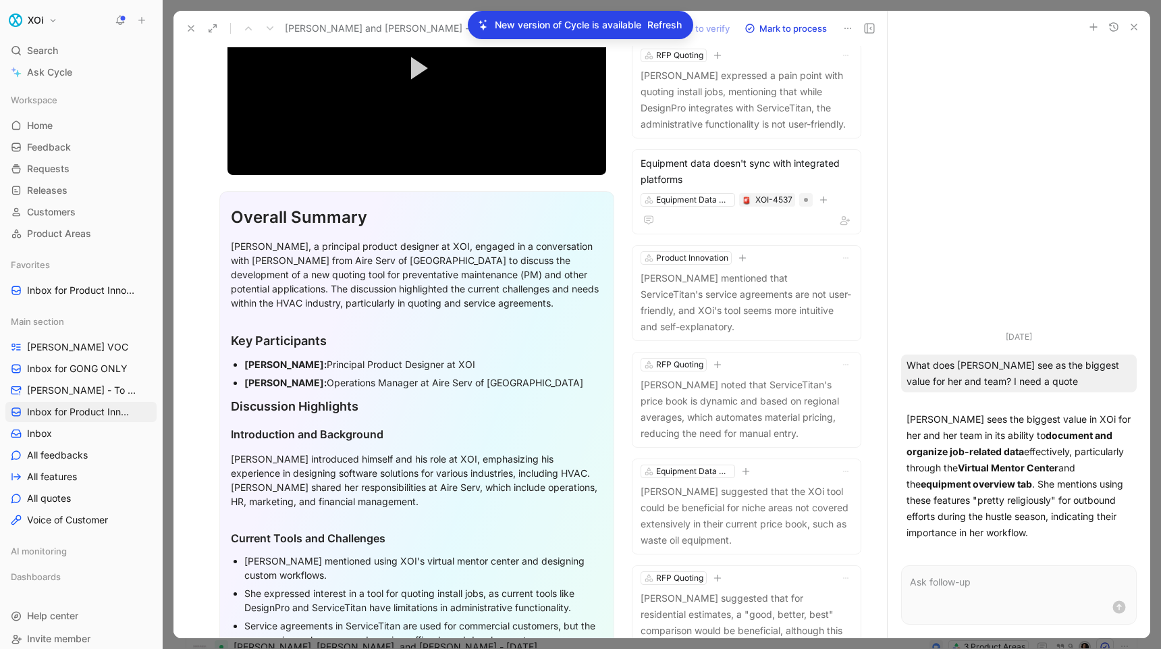
click at [985, 582] on p at bounding box center [1019, 582] width 218 height 16
click at [918, 366] on div "What does [PERSON_NAME] see as the biggest value for her and team? I need a quo…" at bounding box center [1019, 373] width 236 height 38
drag, startPoint x: 918, startPoint y: 366, endPoint x: 1023, endPoint y: 383, distance: 106.6
click at [1023, 383] on div "What does [PERSON_NAME] see as the biggest value for her and team? I need a quo…" at bounding box center [1019, 373] width 236 height 38
click at [959, 585] on p "Advisor VOC" at bounding box center [1019, 582] width 218 height 16
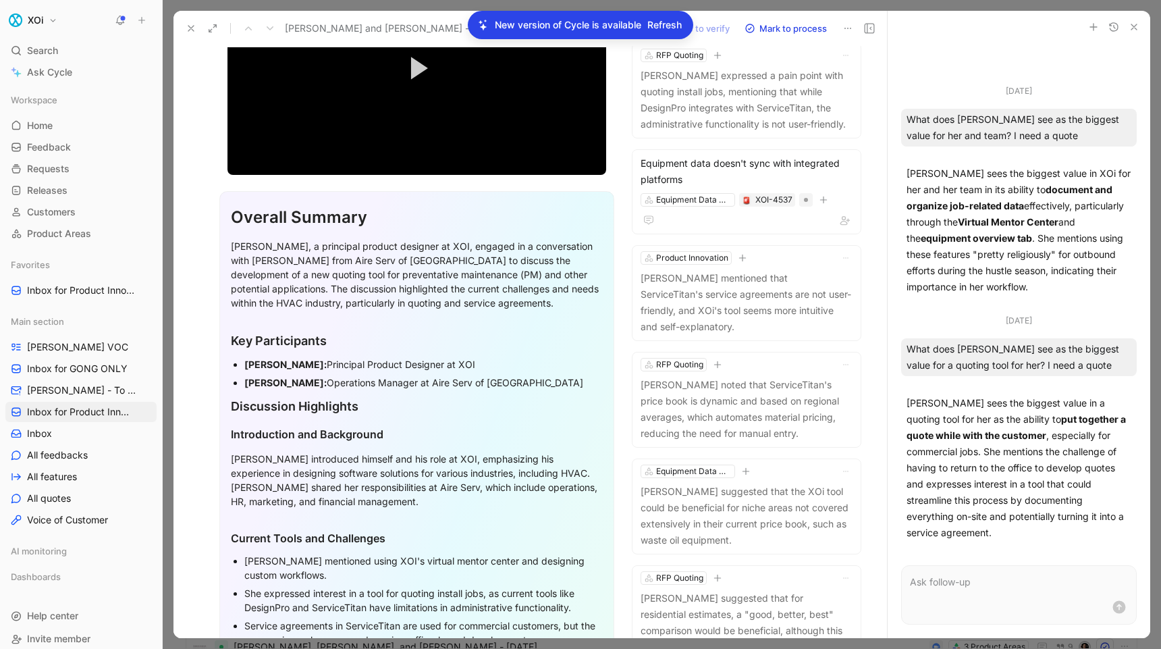
click at [1001, 436] on strong "put together a quote while with the customer" at bounding box center [1015, 427] width 219 height 28
drag, startPoint x: 1001, startPoint y: 436, endPoint x: 977, endPoint y: 456, distance: 31.2
click at [977, 441] on strong "put together a quote while with the customer" at bounding box center [1015, 427] width 219 height 28
click at [986, 586] on p at bounding box center [1019, 582] width 218 height 16
click at [1054, 376] on div "What does [PERSON_NAME] see as the biggest value for a quoting tool for her? I …" at bounding box center [1019, 357] width 236 height 38
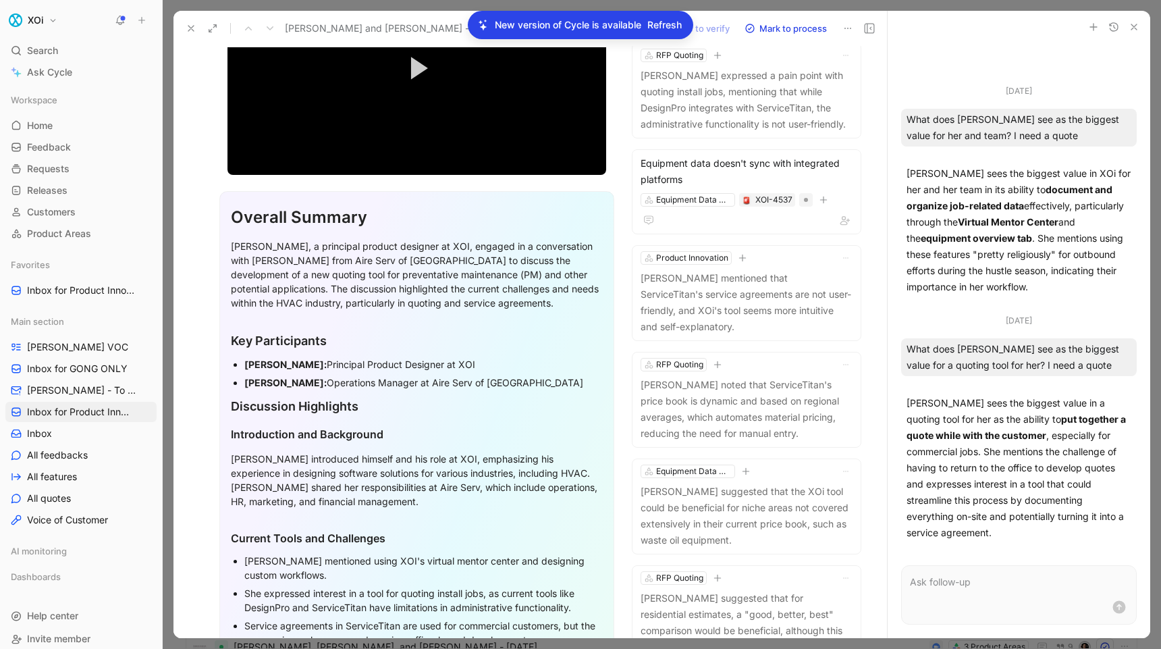
click at [1054, 376] on div "What does [PERSON_NAME] see as the biggest value for a quoting tool for her? I …" at bounding box center [1019, 357] width 236 height 38
click at [915, 364] on div "What does [PERSON_NAME] see as the biggest value for a quoting tool for her? I …" at bounding box center [1019, 357] width 236 height 38
click at [943, 583] on p at bounding box center [1019, 582] width 218 height 16
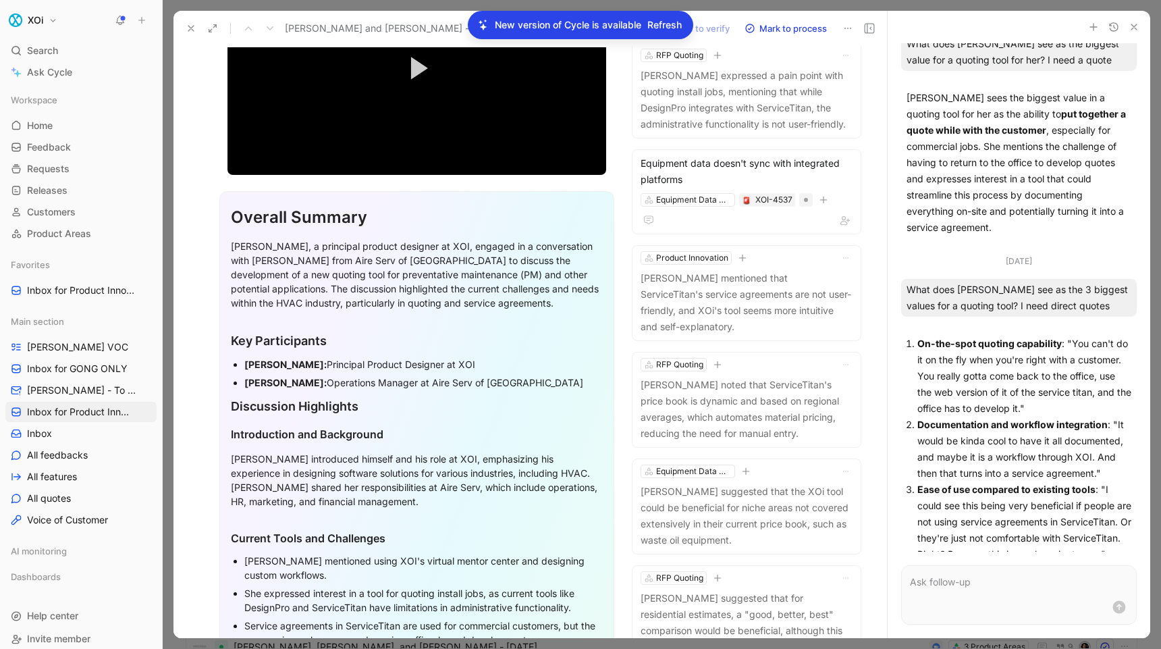
scroll to position [280, 0]
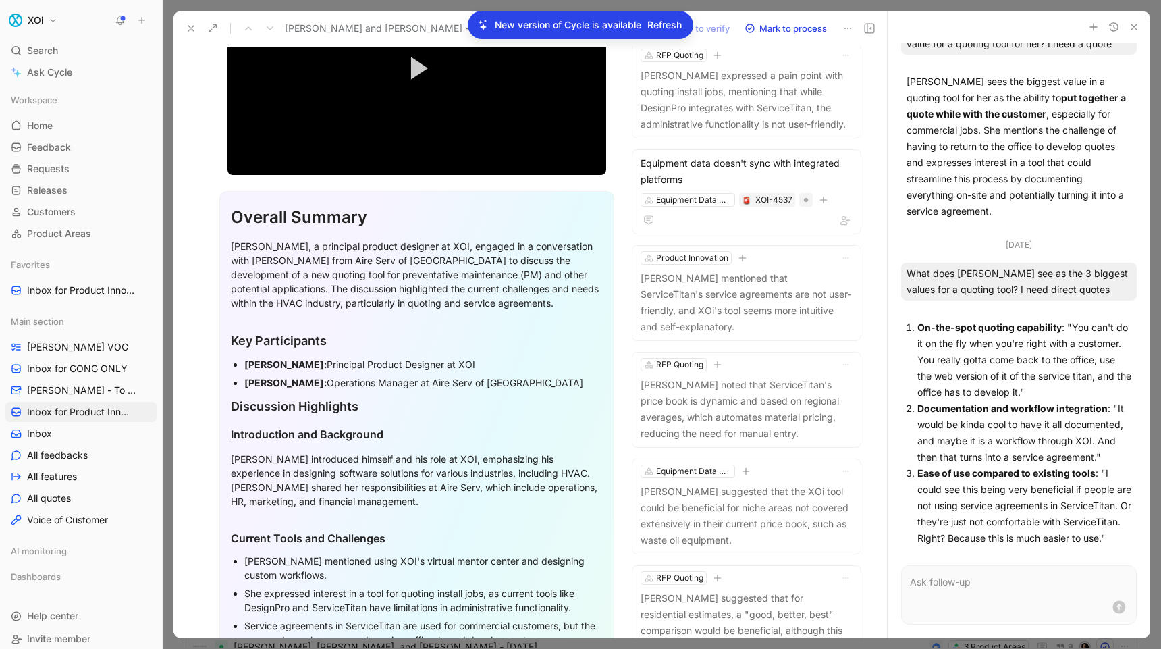
click at [1077, 522] on p "Ease of use compared to existing tools : "I could see this being very beneficia…" at bounding box center [1024, 505] width 214 height 81
drag, startPoint x: 1077, startPoint y: 522, endPoint x: 971, endPoint y: 539, distance: 107.3
click at [971, 539] on p "Ease of use compared to existing tools : "I could see this being very beneficia…" at bounding box center [1024, 505] width 214 height 81
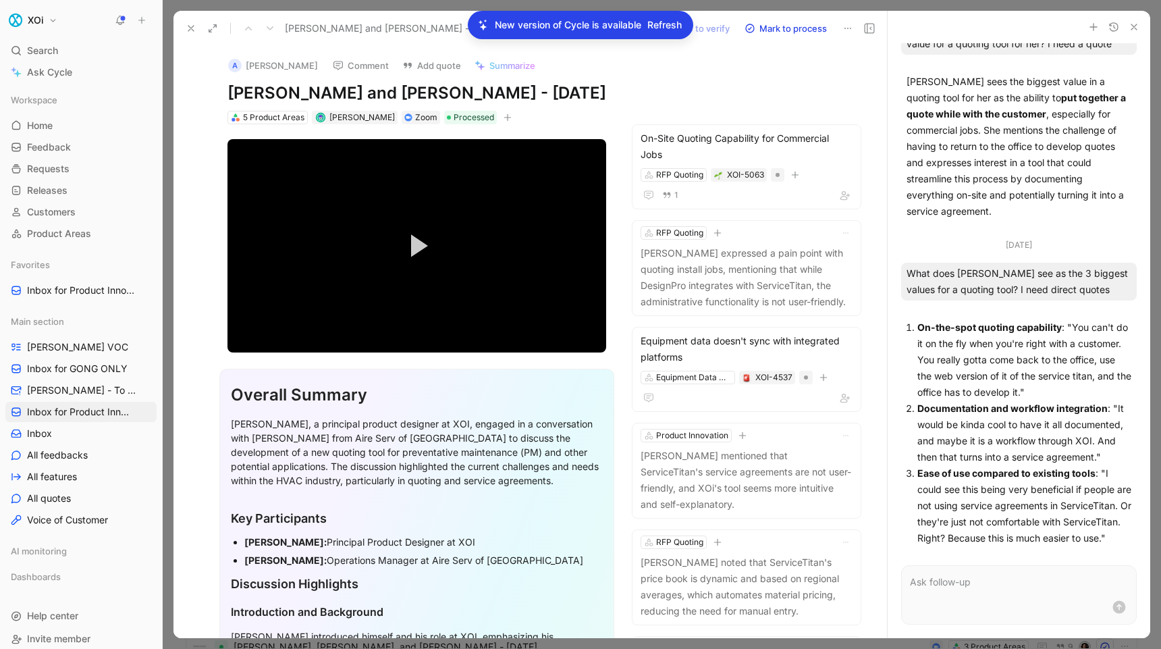
click at [258, 95] on h1 "[PERSON_NAME] and [PERSON_NAME] - [DATE]" at bounding box center [416, 93] width 379 height 22
drag, startPoint x: 258, startPoint y: 95, endPoint x: 298, endPoint y: 94, distance: 39.2
click at [298, 94] on h1 "[PERSON_NAME] and [PERSON_NAME] - [DATE]" at bounding box center [416, 93] width 379 height 22
click at [921, 263] on div "What does [PERSON_NAME] see as the 3 biggest values for a quoting tool? I need …" at bounding box center [1019, 282] width 236 height 38
drag, startPoint x: 921, startPoint y: 256, endPoint x: 1073, endPoint y: 283, distance: 154.9
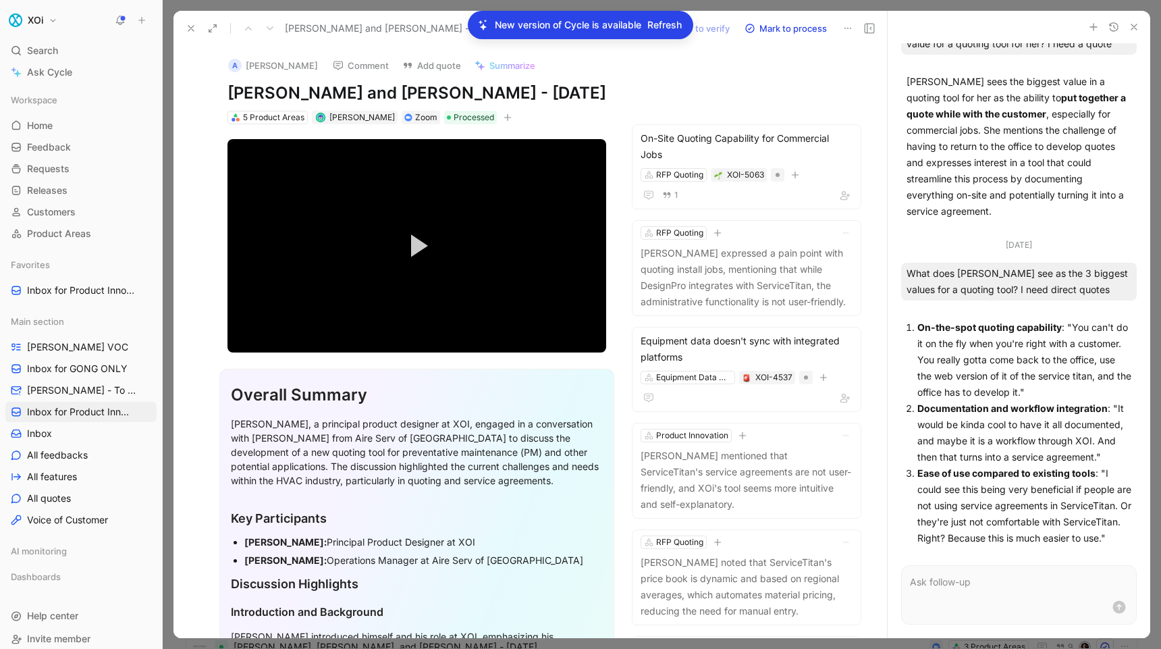
click at [1073, 283] on div "What does [PERSON_NAME] see as the 3 biggest values for a quoting tool? I need …" at bounding box center [1019, 282] width 236 height 38
click at [192, 26] on icon at bounding box center [191, 28] width 11 height 11
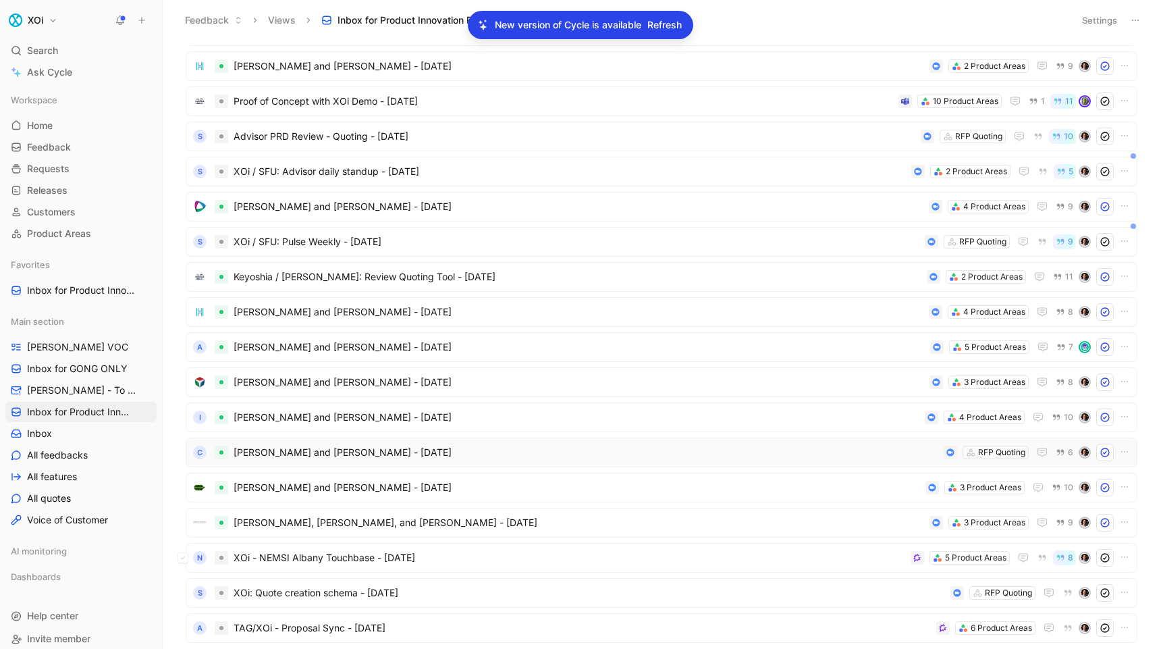
scroll to position [125, 0]
click at [269, 520] on span "[PERSON_NAME], [PERSON_NAME], and [PERSON_NAME] - [DATE]" at bounding box center [579, 522] width 690 height 16
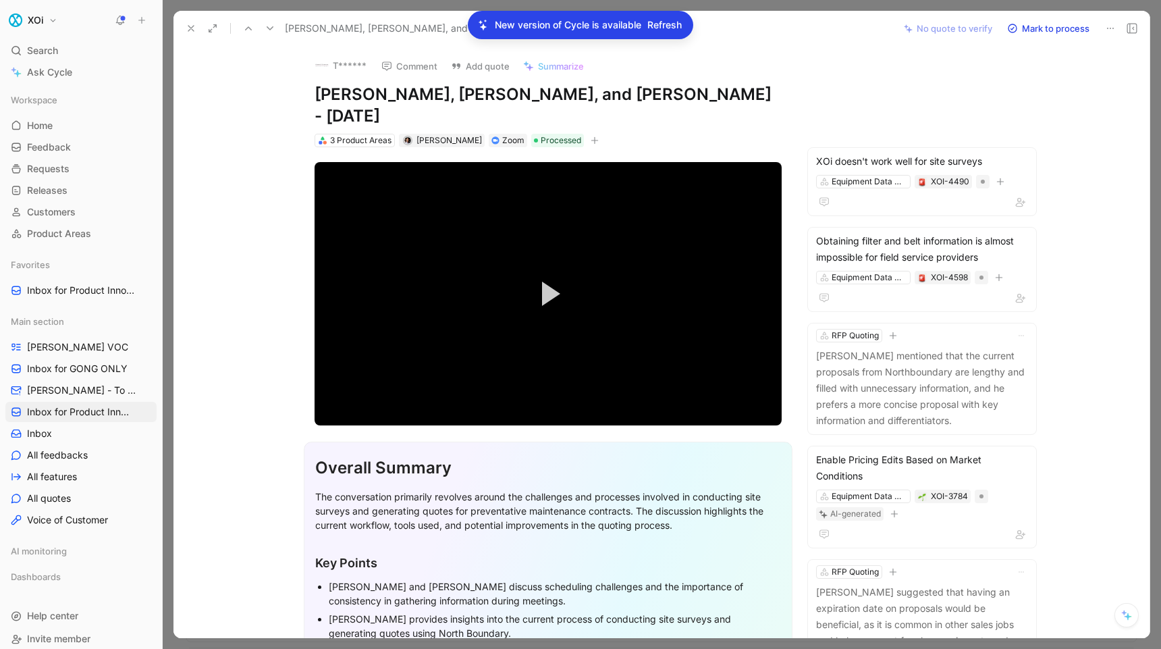
click at [1129, 616] on icon at bounding box center [1127, 616] width 7 height 7
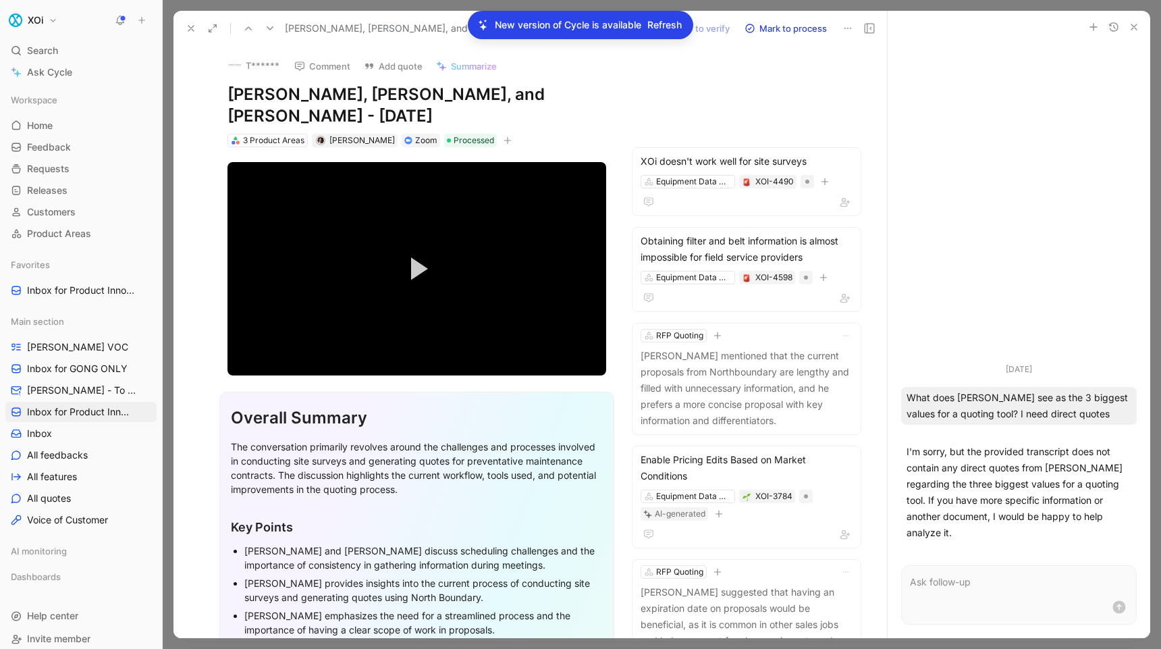
click at [981, 583] on p at bounding box center [1019, 582] width 218 height 16
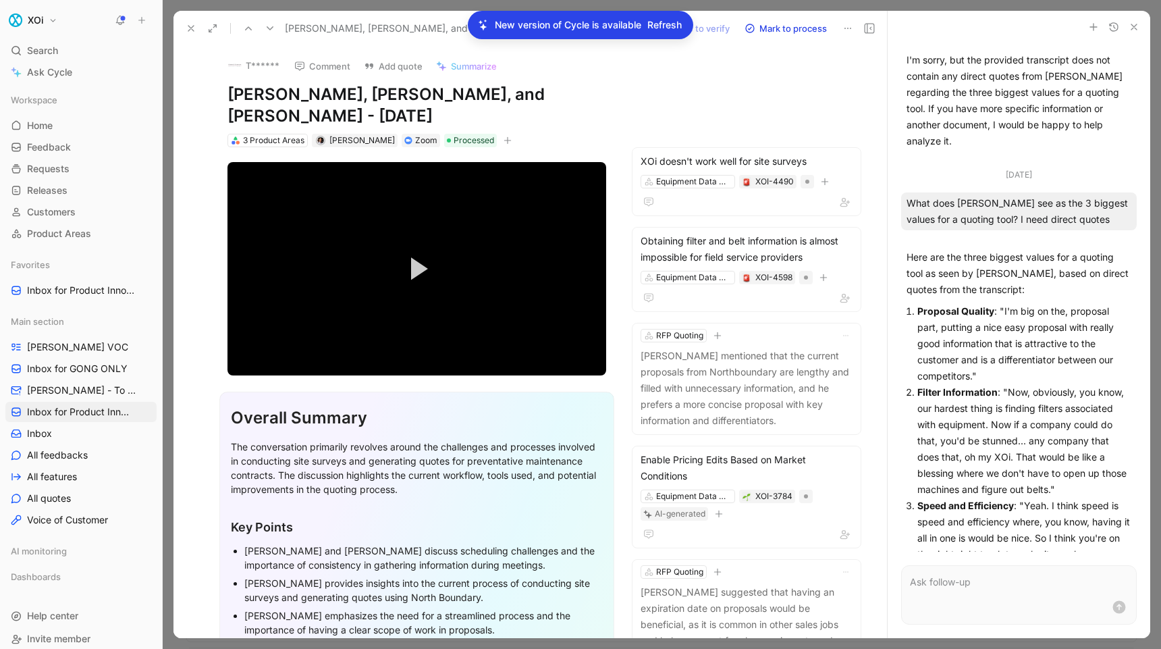
scroll to position [88, 0]
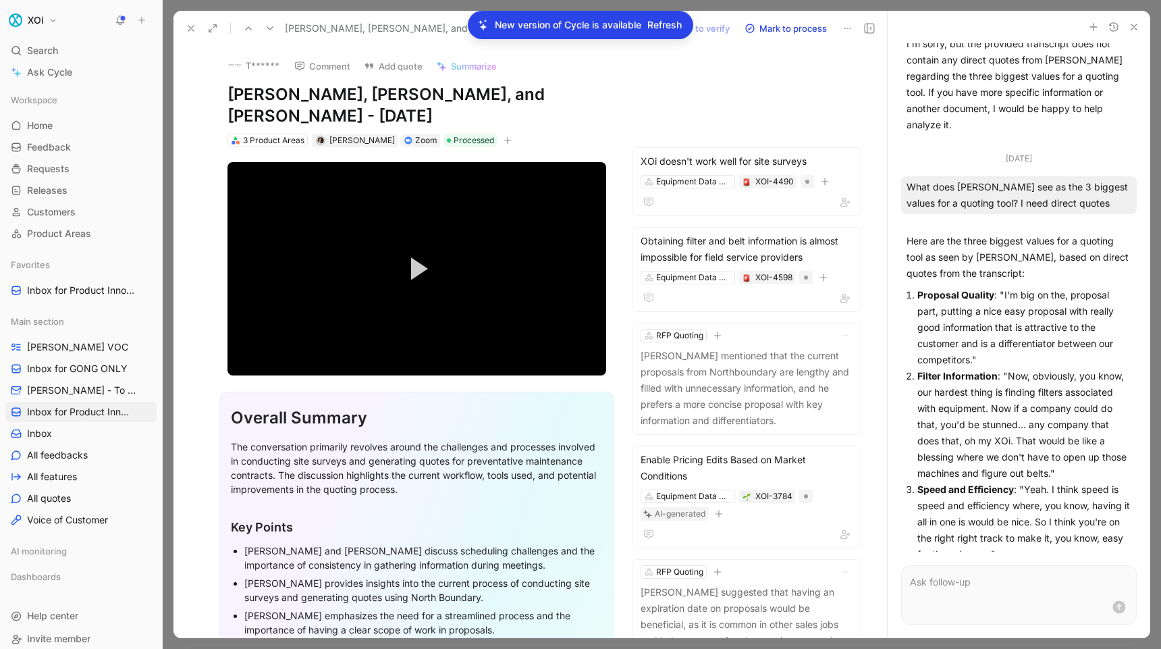
click at [923, 375] on p "Filter Information : "Now, obviously, you know, our hardest thing is finding fi…" at bounding box center [1024, 424] width 214 height 113
drag, startPoint x: 923, startPoint y: 375, endPoint x: 1048, endPoint y: 459, distance: 150.3
click at [1048, 459] on p "Filter Information : "Now, obviously, you know, our hardest thing is finding fi…" at bounding box center [1024, 424] width 214 height 113
click at [242, 93] on h1 "[PERSON_NAME], [PERSON_NAME], and [PERSON_NAME] - [DATE]" at bounding box center [416, 105] width 379 height 43
drag, startPoint x: 242, startPoint y: 93, endPoint x: 274, endPoint y: 94, distance: 31.8
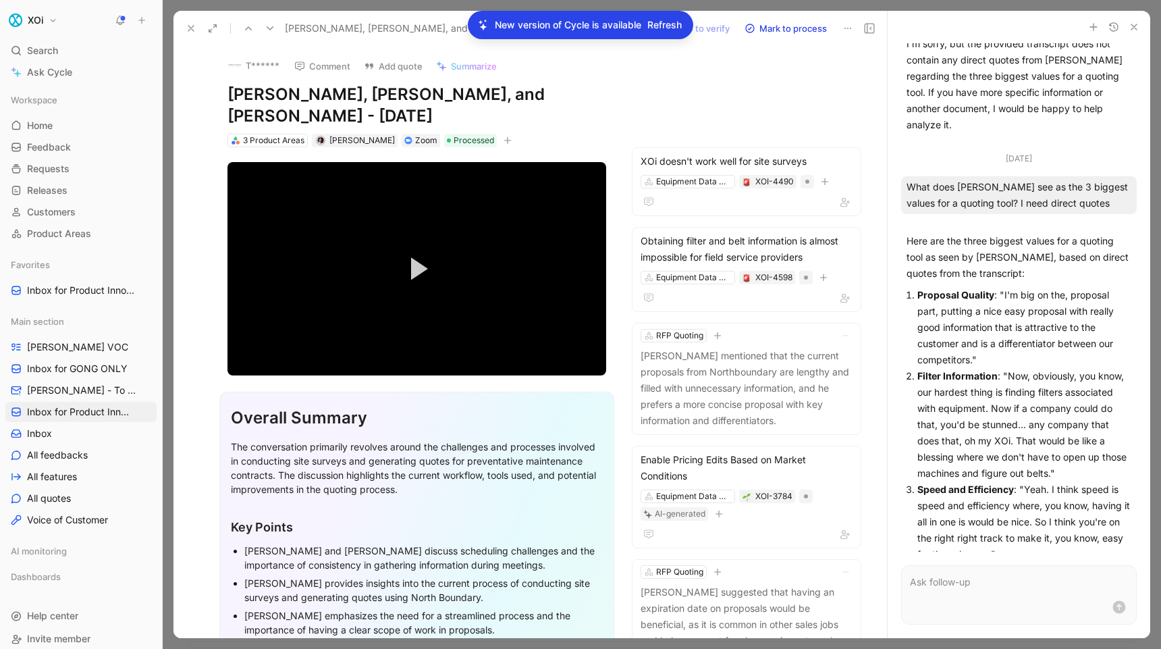
click at [274, 94] on h1 "[PERSON_NAME], [PERSON_NAME], and [PERSON_NAME] - [DATE]" at bounding box center [416, 105] width 379 height 43
click at [188, 28] on icon at bounding box center [191, 28] width 11 height 11
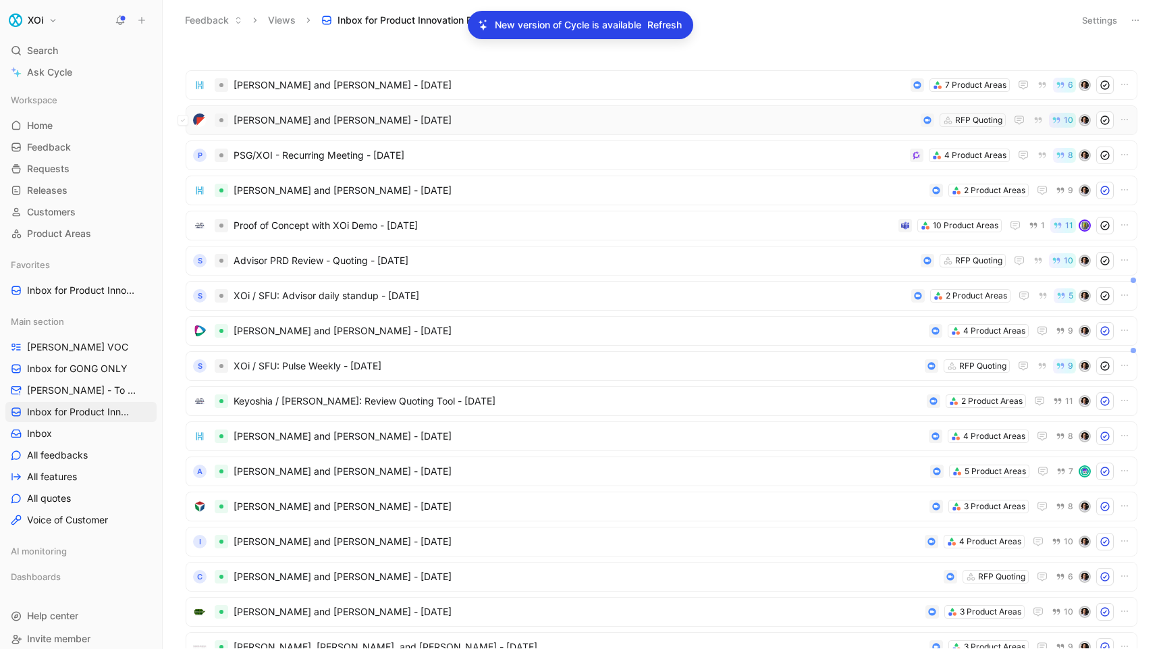
click at [252, 126] on span "[PERSON_NAME] and [PERSON_NAME] - [DATE]" at bounding box center [575, 120] width 682 height 16
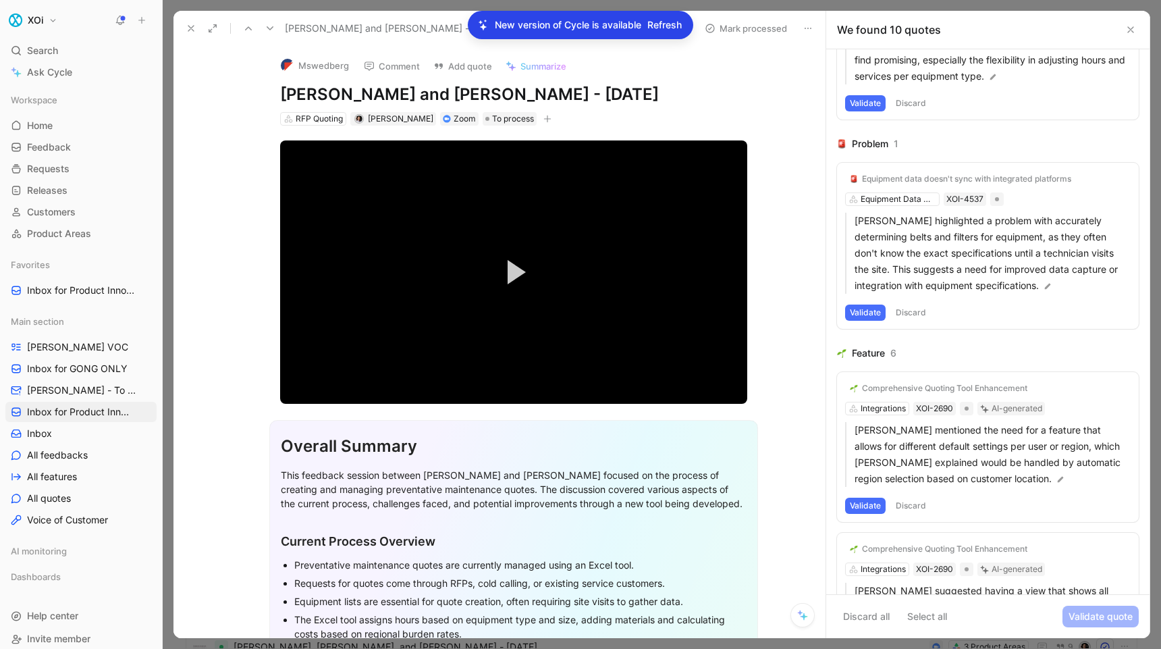
scroll to position [445, 0]
click at [802, 613] on icon at bounding box center [802, 614] width 11 height 11
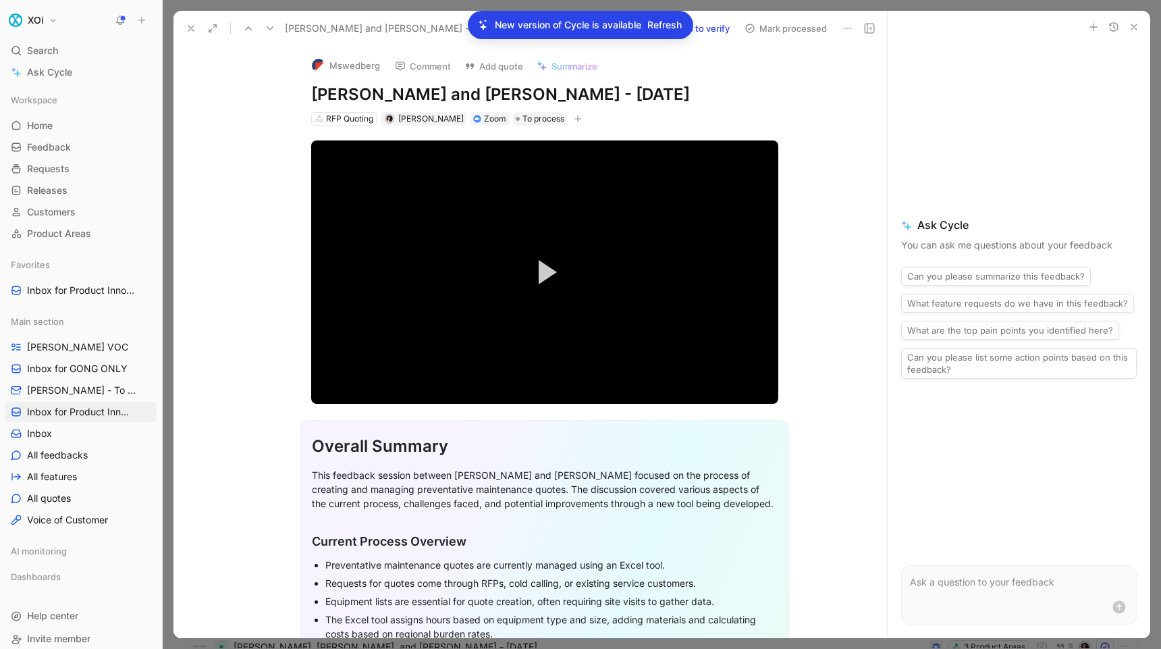
click at [940, 329] on button "What are the top pain points you identified here?" at bounding box center [1010, 330] width 218 height 19
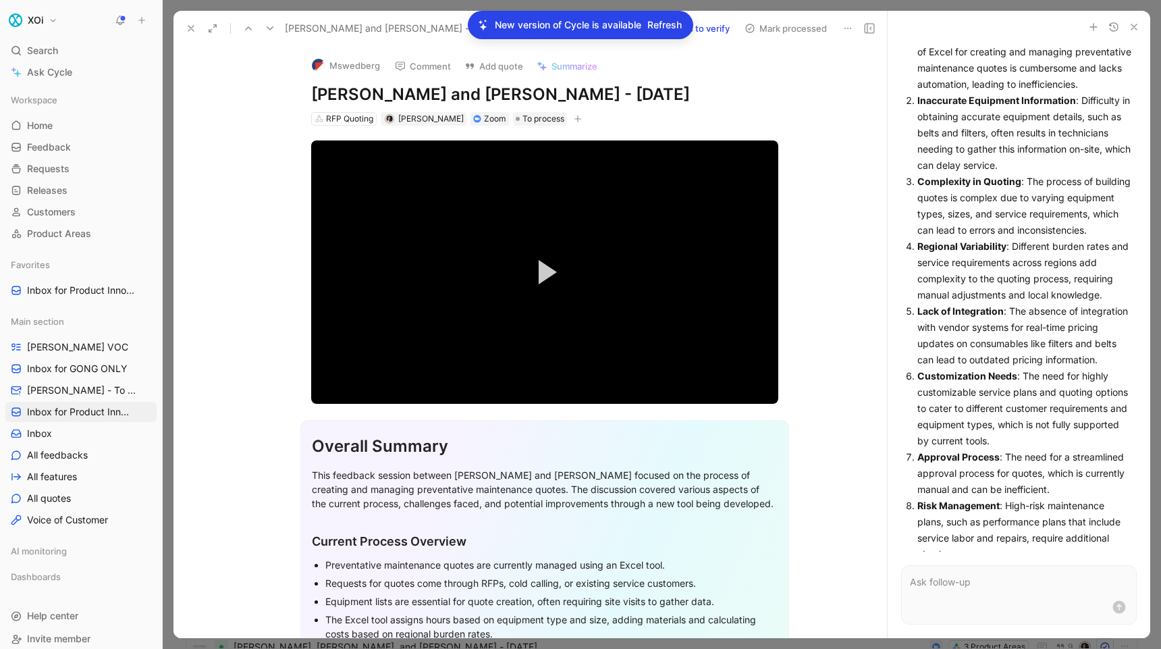
scroll to position [118, 0]
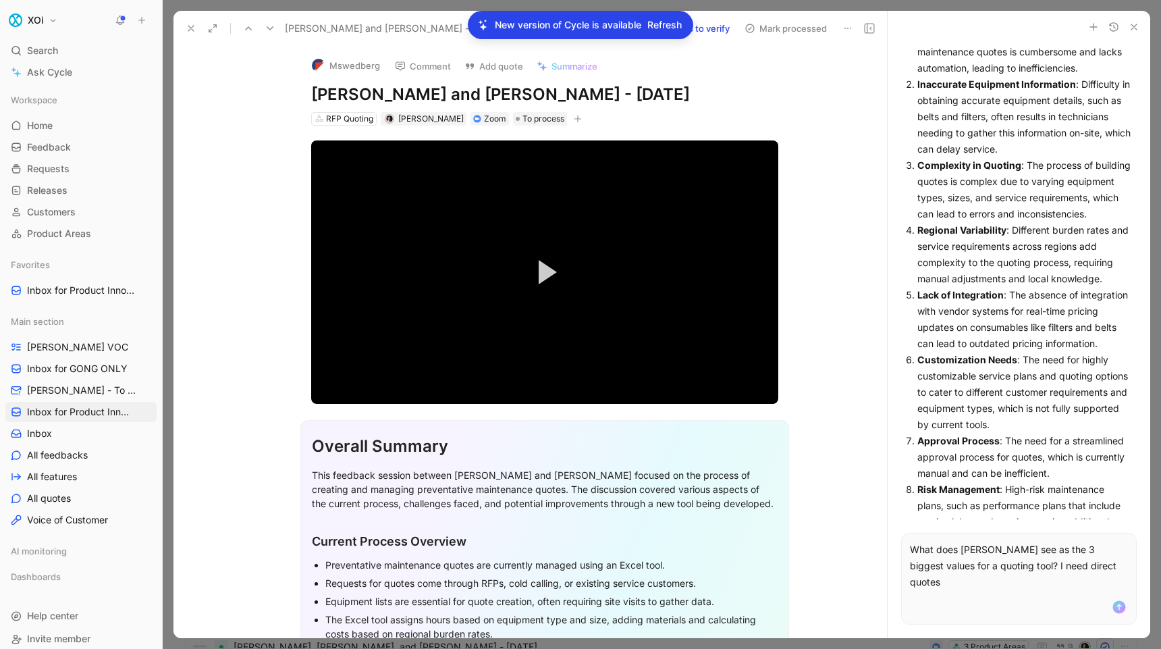
click at [1091, 585] on p "What does [PERSON_NAME] see as the 3 biggest values for a quoting tool? I need …" at bounding box center [1019, 565] width 218 height 49
click at [979, 563] on p "What does [PERSON_NAME] see as the 3 biggest values for a quoting tool? I need …" at bounding box center [1019, 565] width 218 height 49
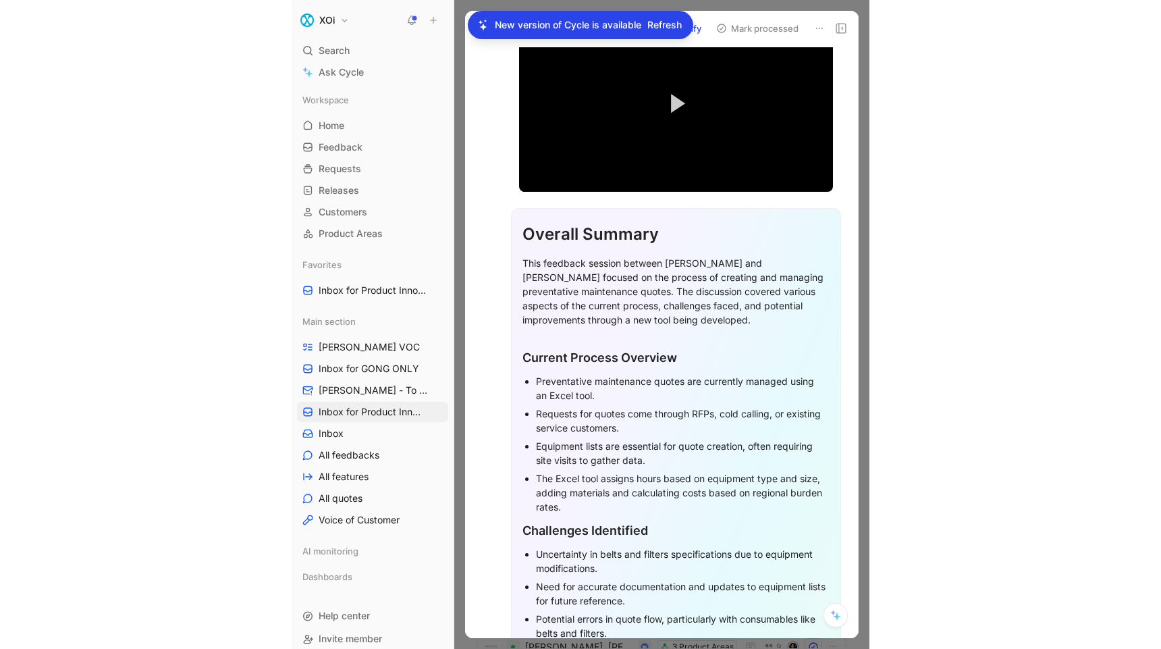
scroll to position [165, 0]
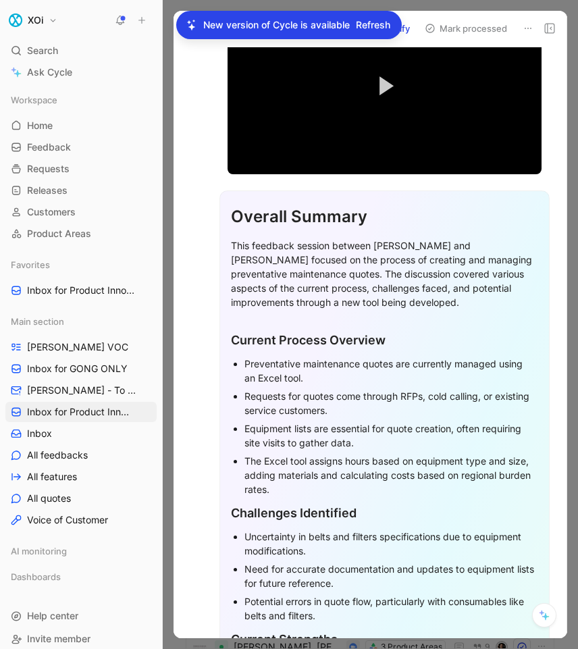
click at [571, 272] on div at bounding box center [370, 324] width 415 height 649
